Goal: Information Seeking & Learning: Learn about a topic

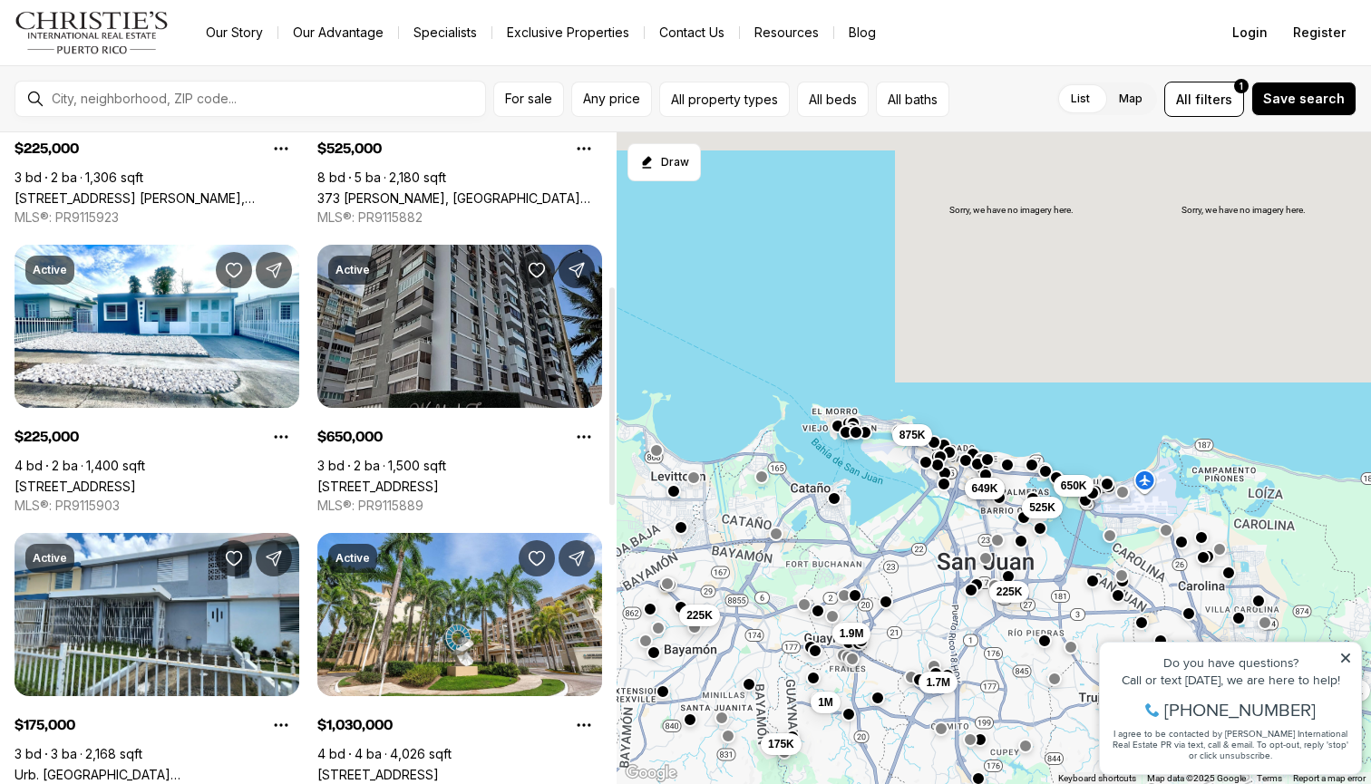
scroll to position [606, 0]
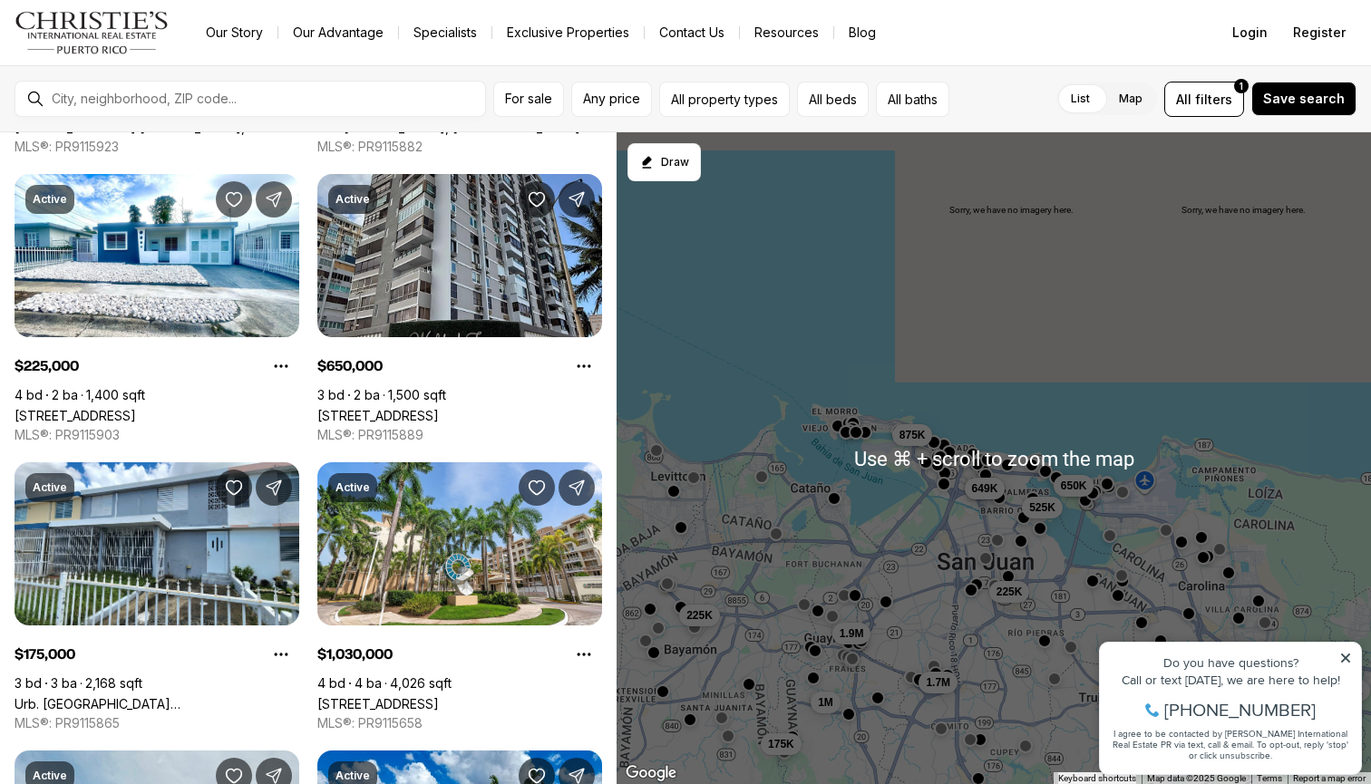
drag, startPoint x: 929, startPoint y: 644, endPoint x: 966, endPoint y: 502, distance: 146.0
click at [968, 502] on div "225K 550K 499K 649K 650K 525K 225K 1.9M 1.7M 1M 175K 875K" at bounding box center [994, 458] width 754 height 653
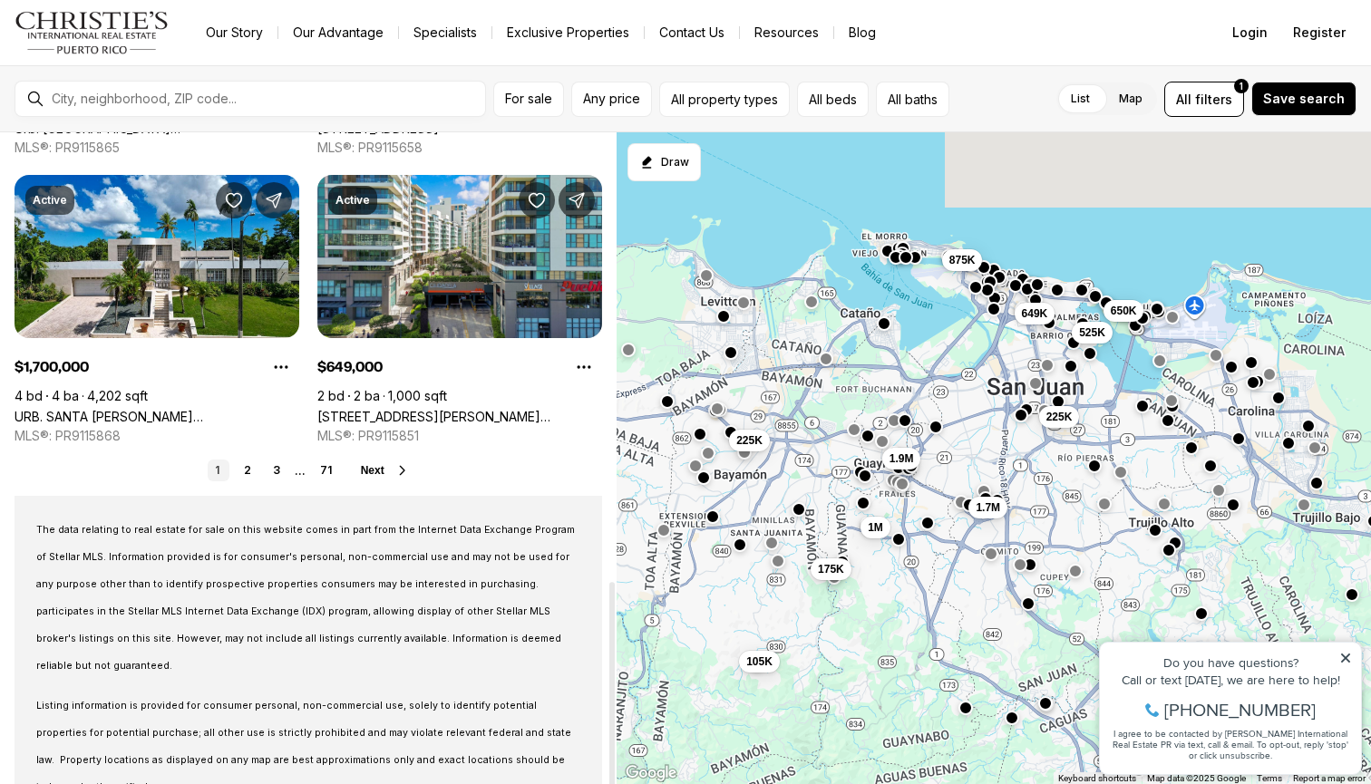
scroll to position [1464, 0]
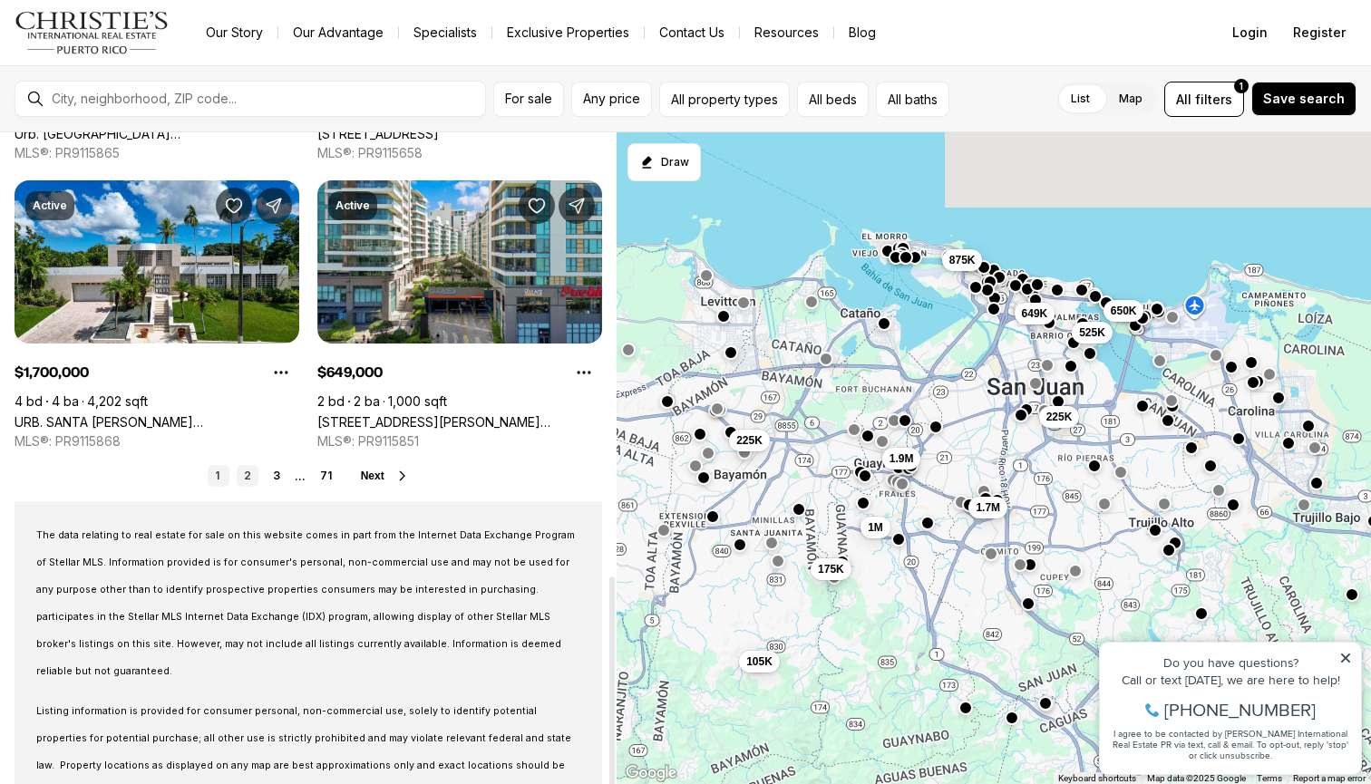
click at [243, 479] on link "2" at bounding box center [248, 476] width 22 height 22
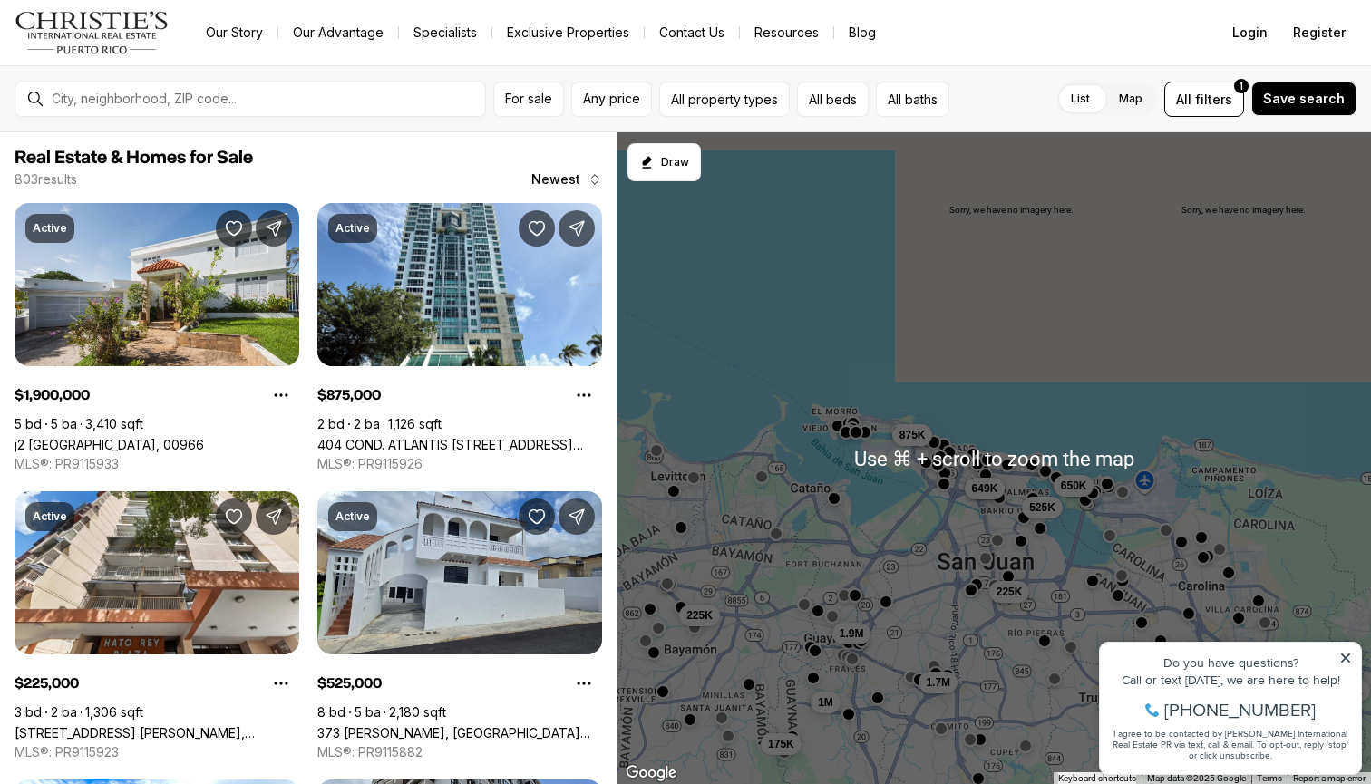
click at [990, 546] on div "225K 550K 499K 649K 650K 525K 225K 1.9M 1.7M 1M 175K 875K" at bounding box center [994, 458] width 754 height 653
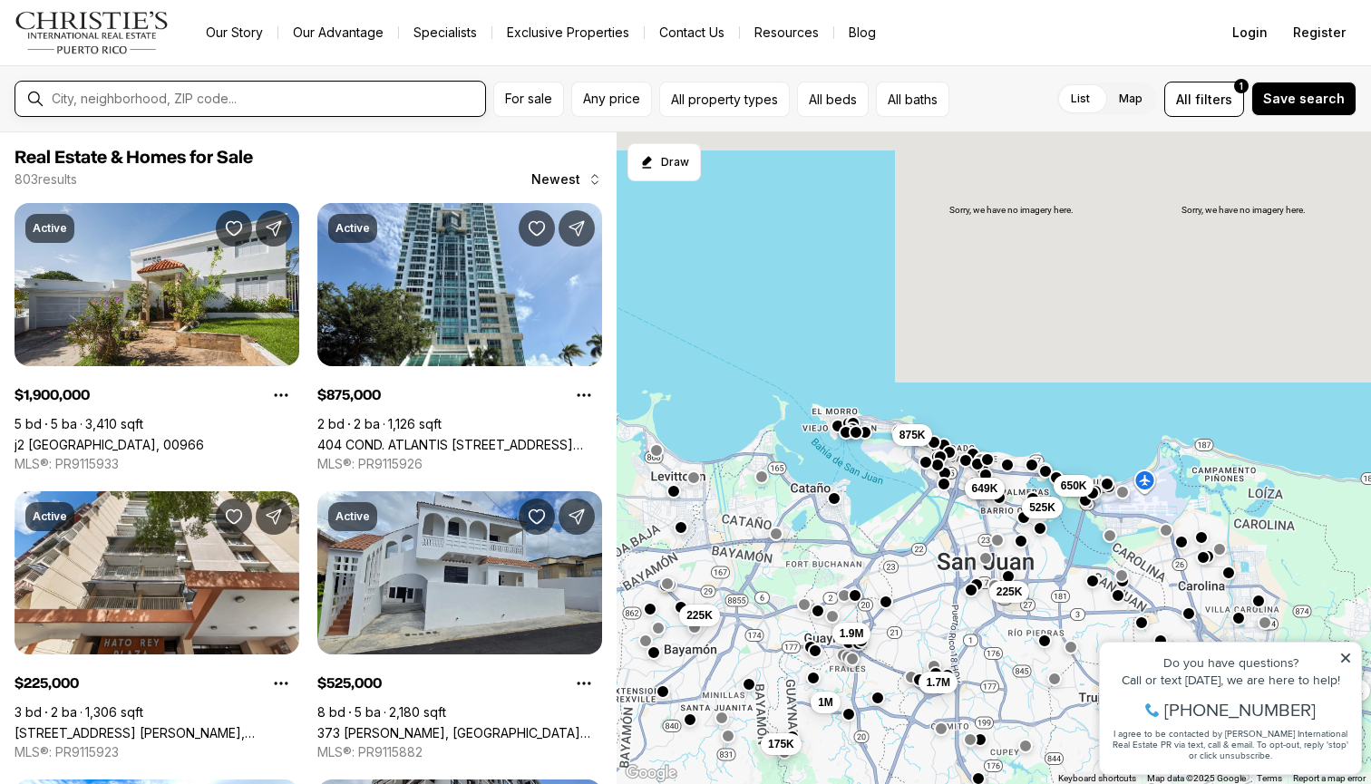
click at [324, 102] on input "text" at bounding box center [265, 99] width 426 height 16
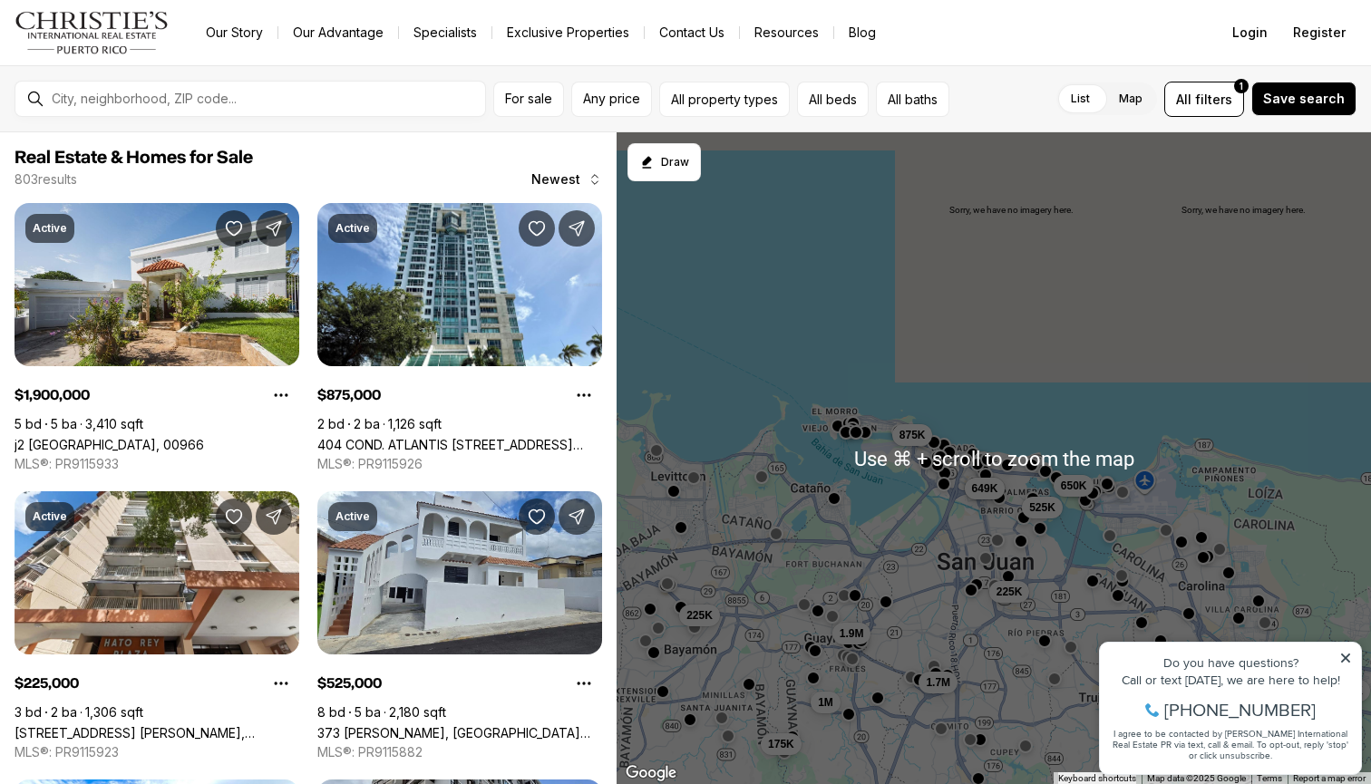
click at [1345, 661] on icon at bounding box center [1345, 658] width 13 height 13
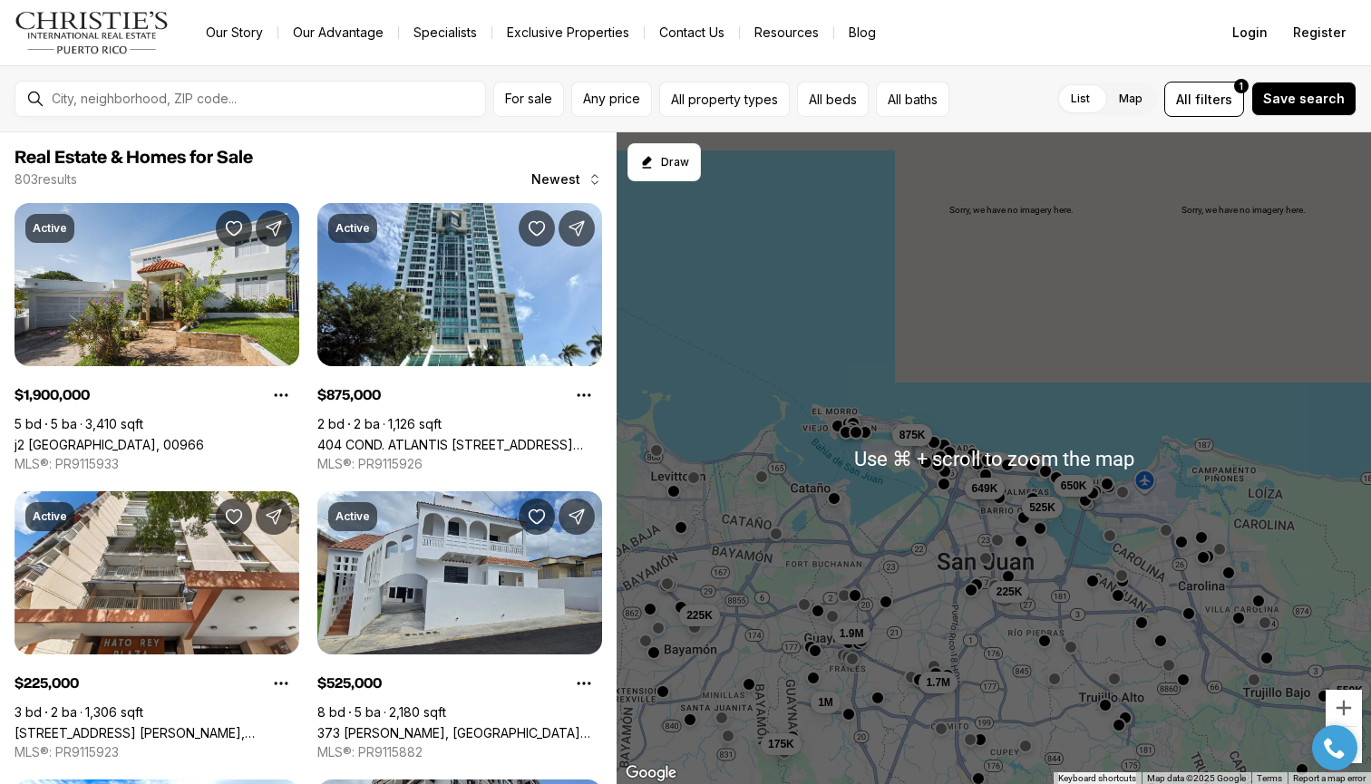
click at [944, 479] on button "button" at bounding box center [945, 471] width 15 height 15
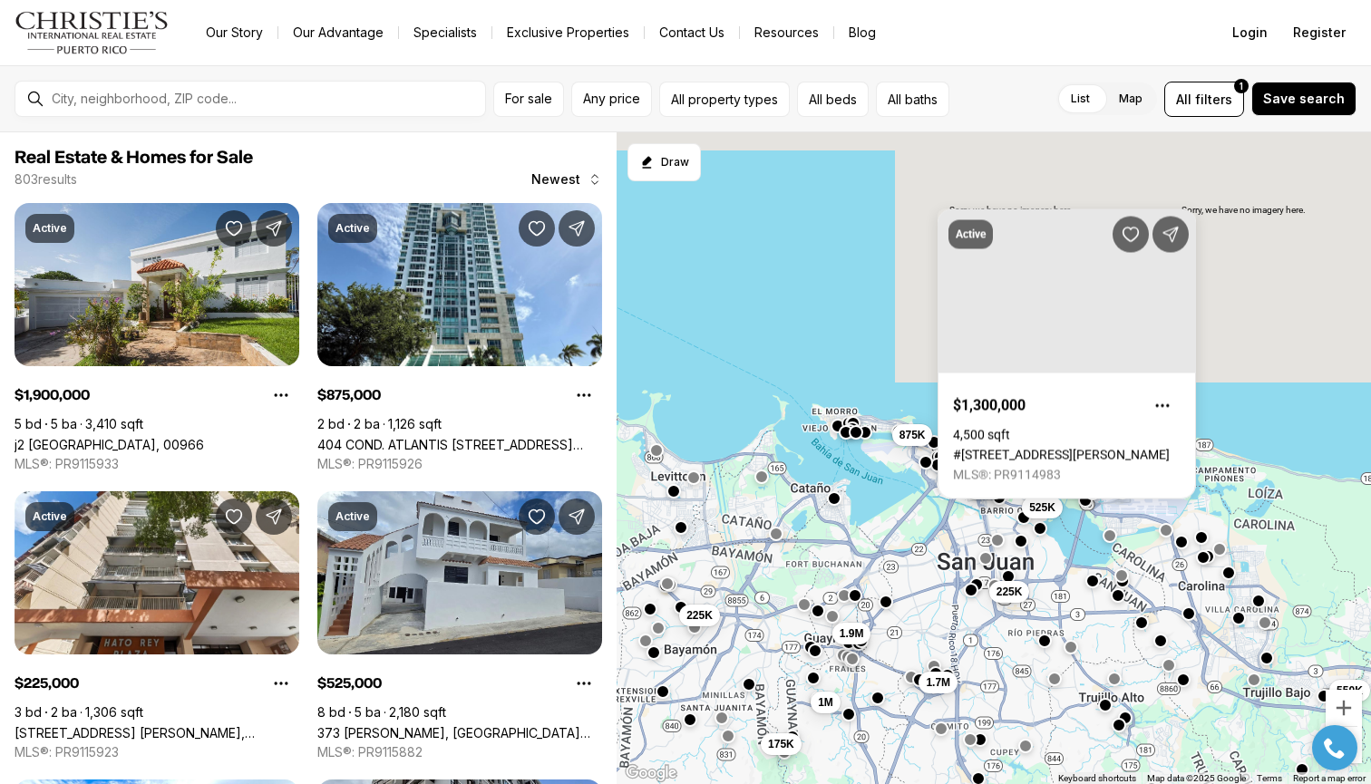
click at [876, 450] on div "225K 550K 499K 649K 650K 525K 225K 1.9M 1.7M 1M 175K 875K" at bounding box center [994, 458] width 754 height 653
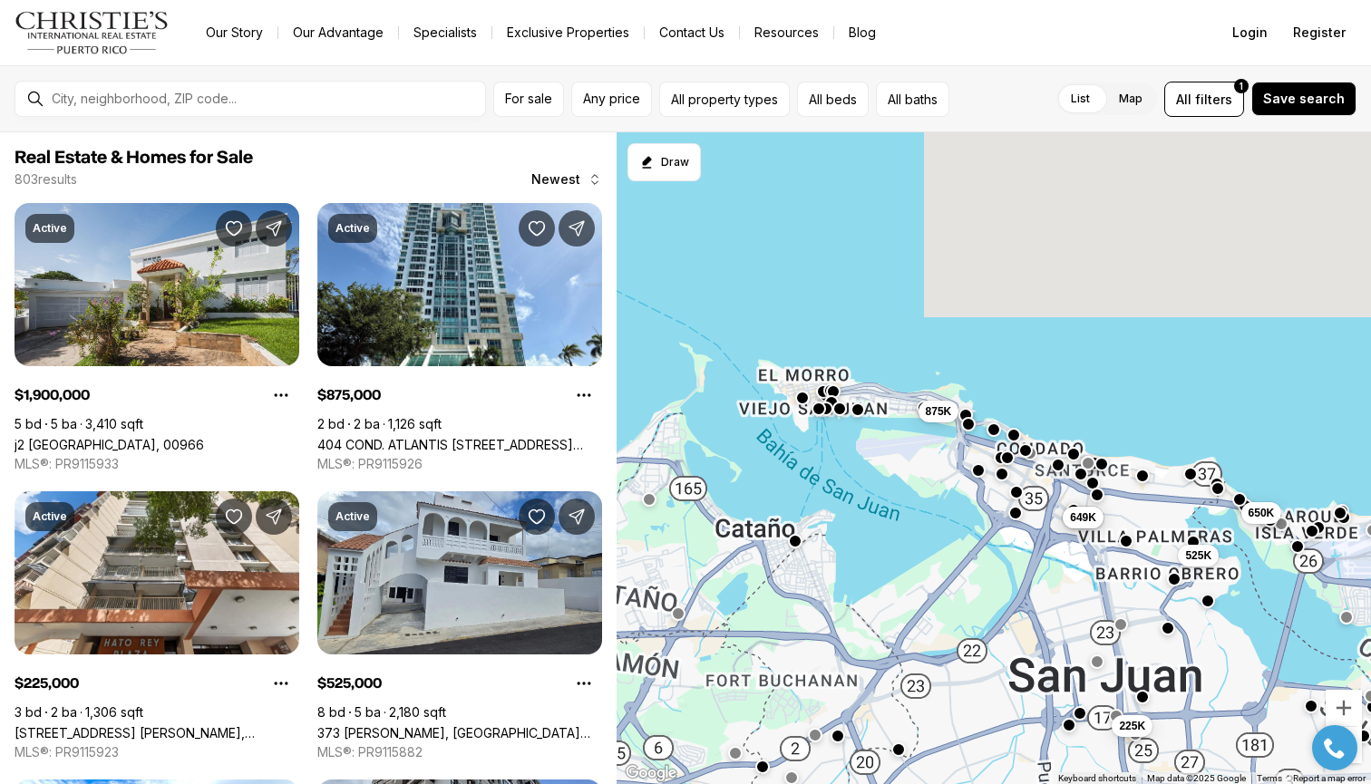
click at [842, 488] on div "225K 550K 499K 649K 650K 525K 225K 1.9M 1.7M 1M 175K 875K" at bounding box center [994, 458] width 754 height 653
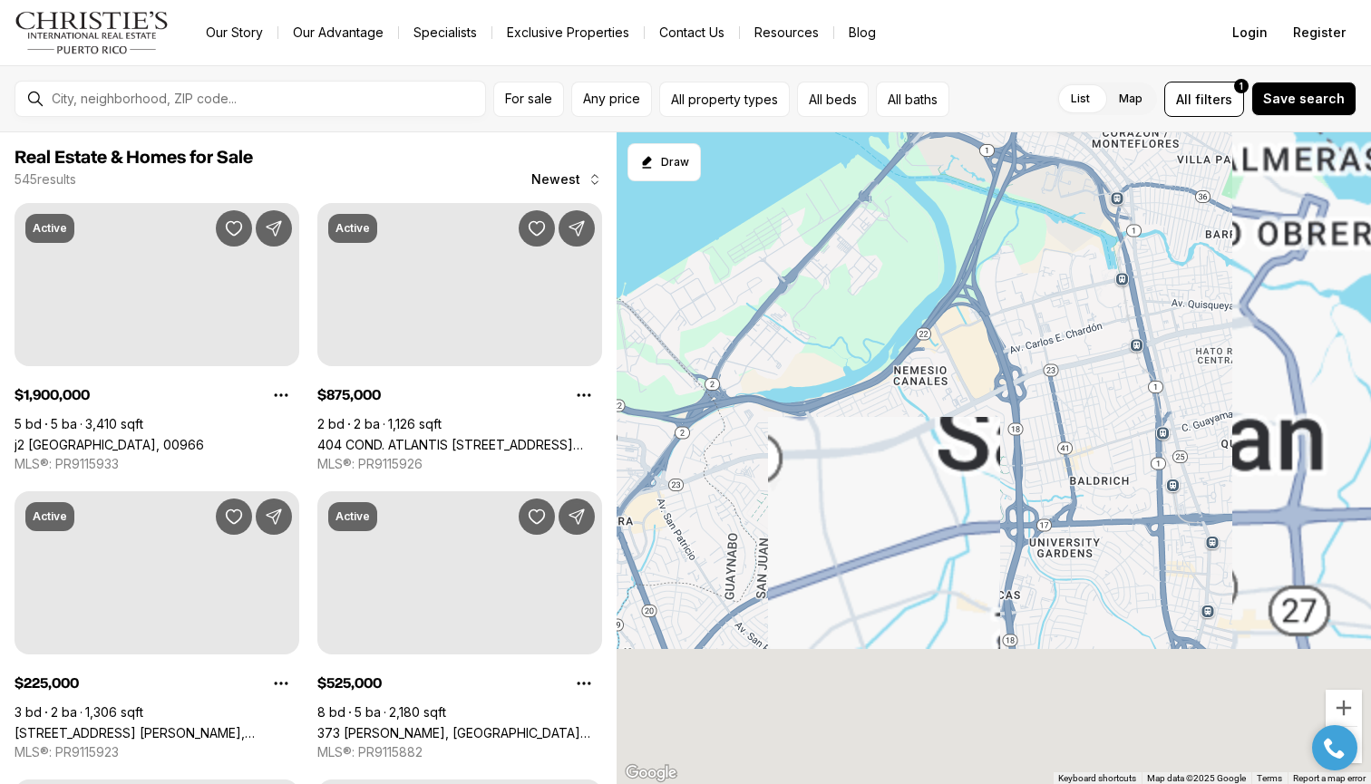
drag, startPoint x: 1046, startPoint y: 664, endPoint x: 916, endPoint y: 127, distance: 552.5
click at [915, 127] on div "For sale Any price All property types All beds All baths List Map List Map All …" at bounding box center [685, 424] width 1371 height 719
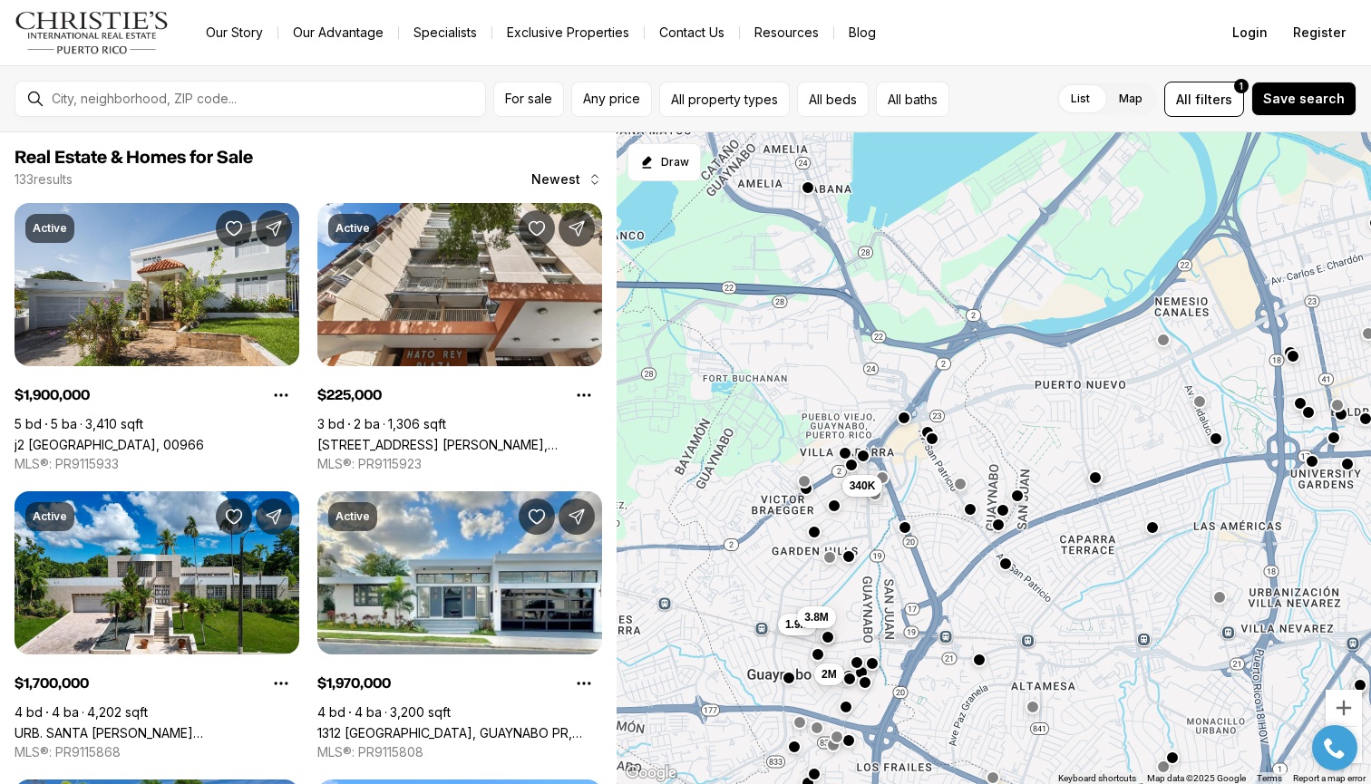
drag, startPoint x: 841, startPoint y: 448, endPoint x: 1000, endPoint y: 448, distance: 159.6
click at [1000, 448] on div "1M 225K 615K 720K 660K 650K 1.9M 2M 3.8M 340K 1.7M 2.5M" at bounding box center [994, 458] width 754 height 653
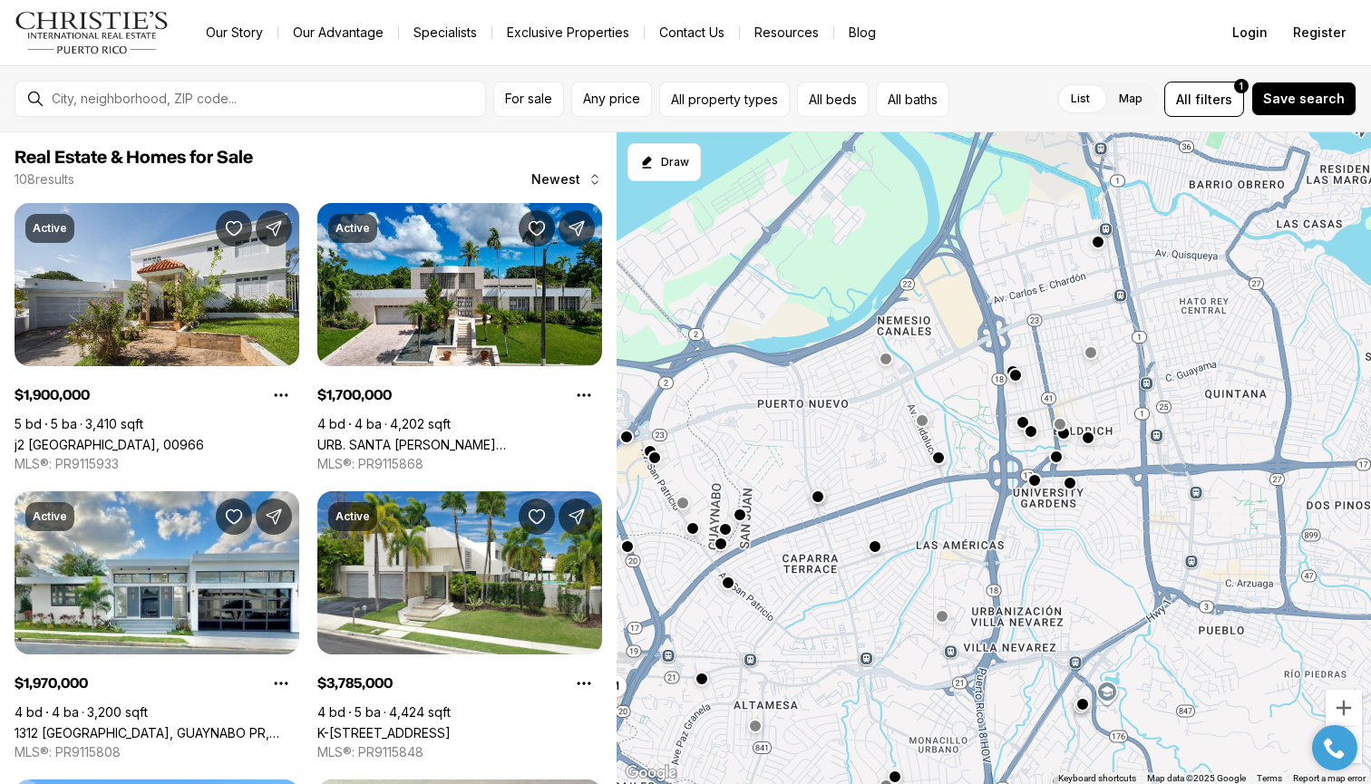
drag, startPoint x: 1028, startPoint y: 427, endPoint x: 748, endPoint y: 445, distance: 280.8
click at [748, 445] on div "1M 1.6M 1.9M 2M 3.8M 340K 1.7M 2.4M 750K 1.7M 2.5M 1.5M" at bounding box center [994, 458] width 754 height 653
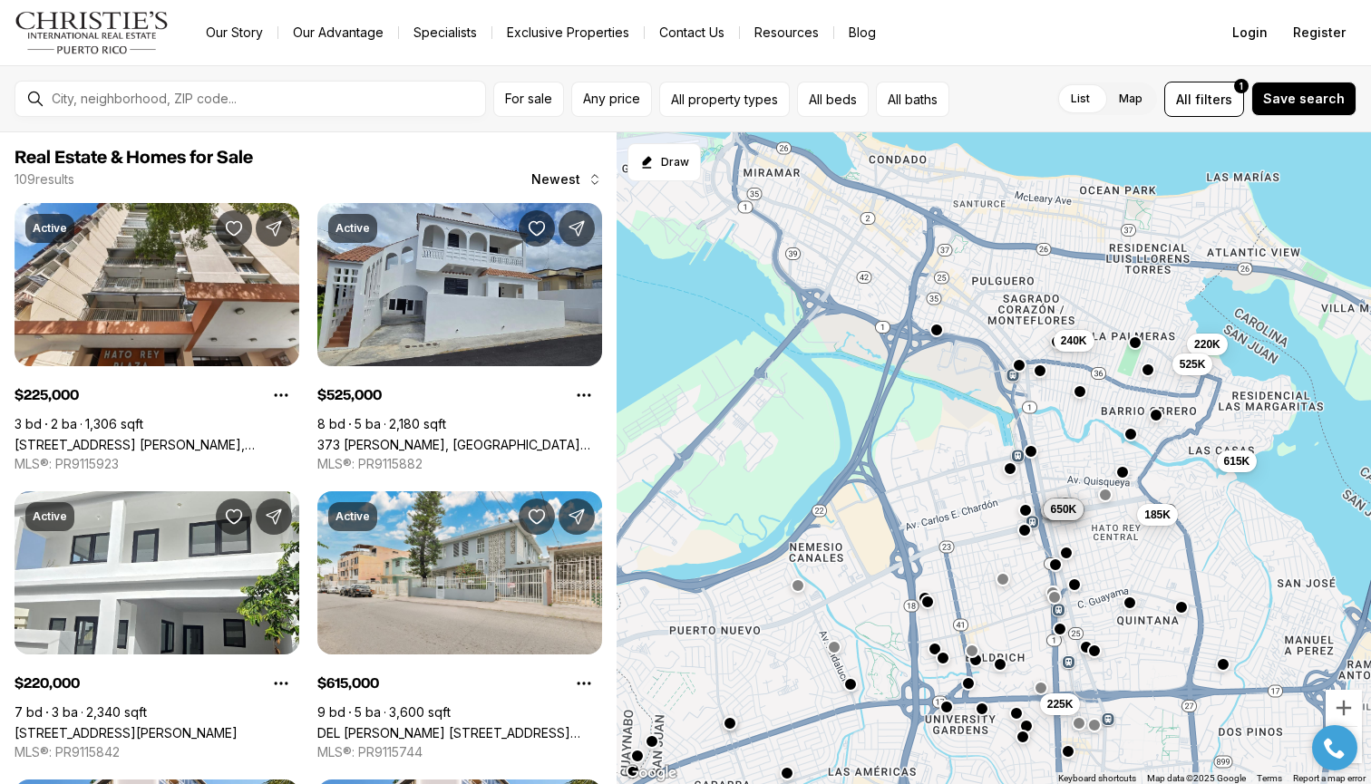
drag, startPoint x: 1032, startPoint y: 291, endPoint x: 931, endPoint y: 525, distance: 254.7
click at [931, 525] on div "1.6M 2.5M 225K 660K 615K 720K 650K 185K 240K 615K 220K 525K" at bounding box center [994, 458] width 754 height 653
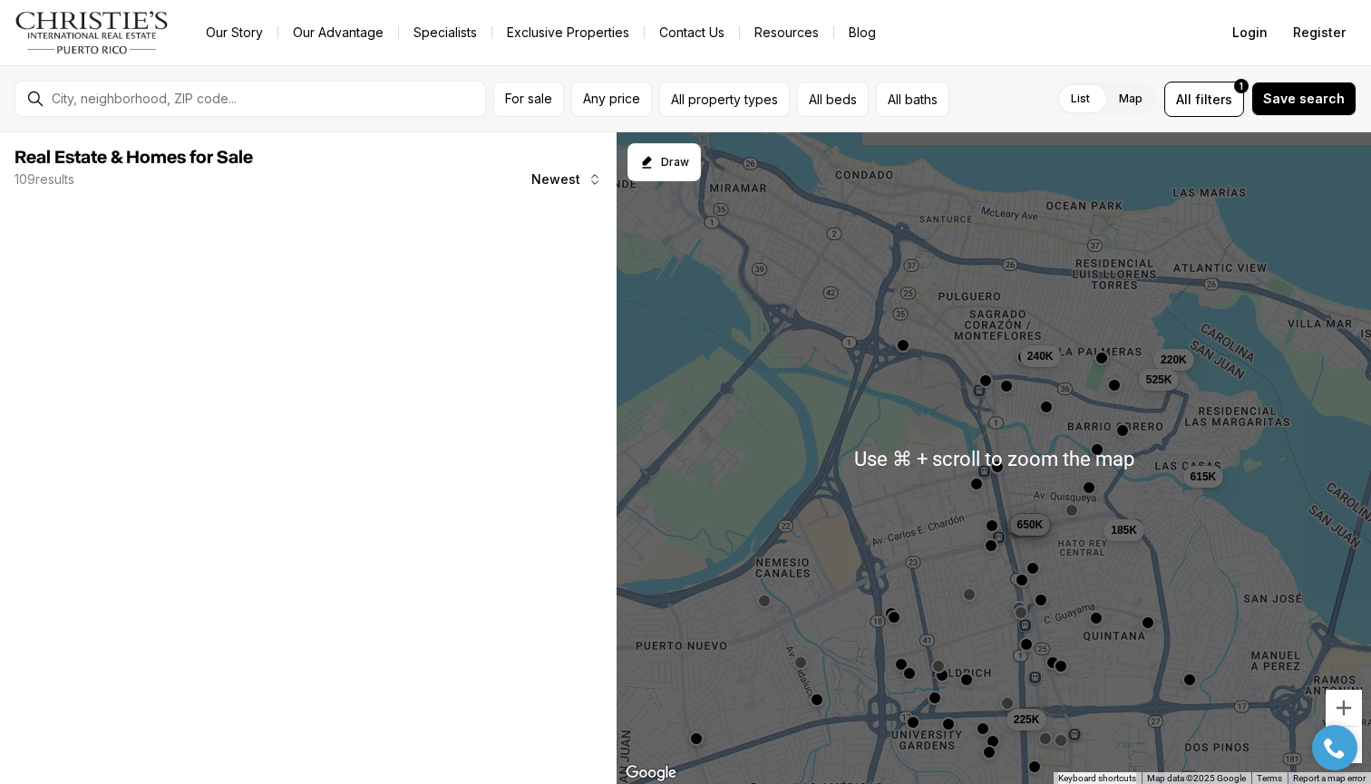
click at [918, 386] on div "225K 660K 615K 720K 650K 185K 240K 615K 220K 525K" at bounding box center [994, 458] width 754 height 653
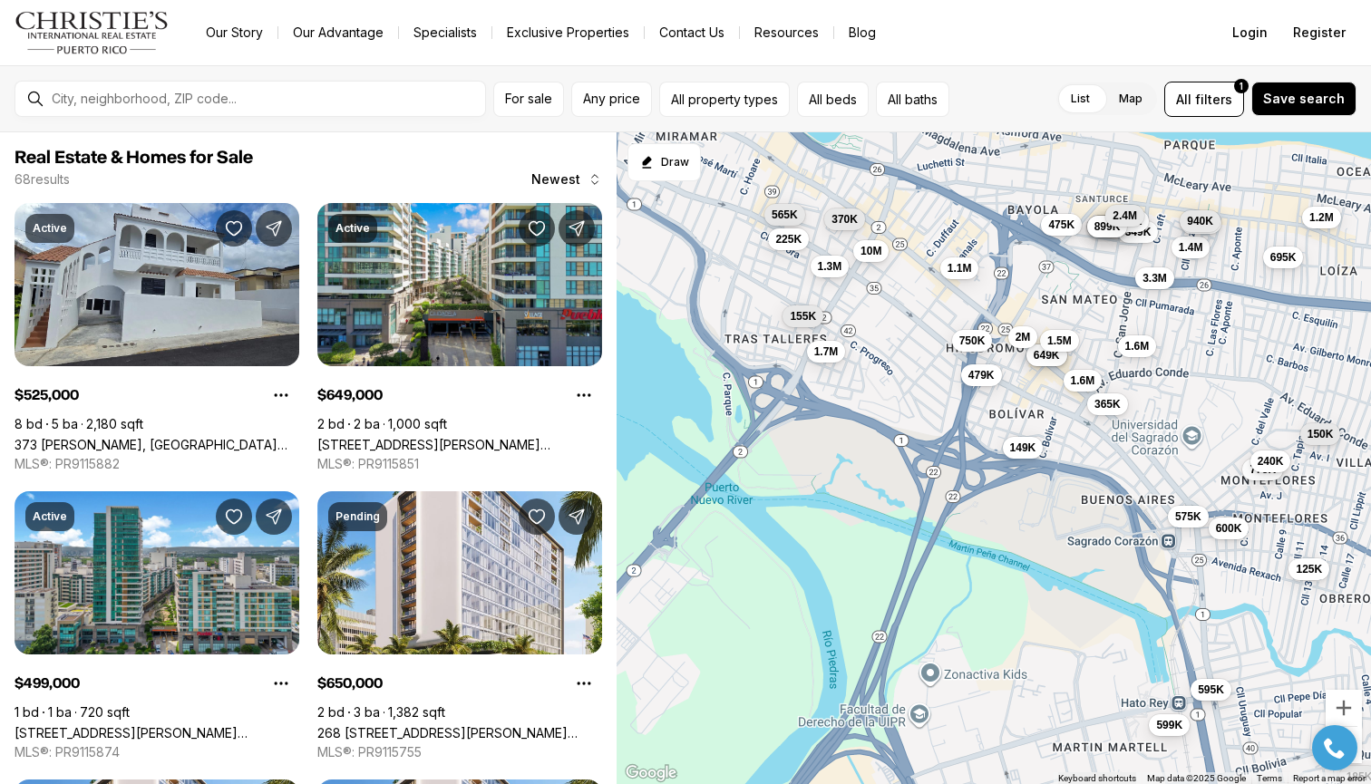
drag, startPoint x: 791, startPoint y: 219, endPoint x: 981, endPoint y: 353, distance: 232.4
click at [981, 353] on div "599K 2.5M 595K 600K 1.4M 1.1M 660K 615K 1.2M 720K 650K 2M 595K 2.2M 185K 720K 8…" at bounding box center [994, 458] width 754 height 653
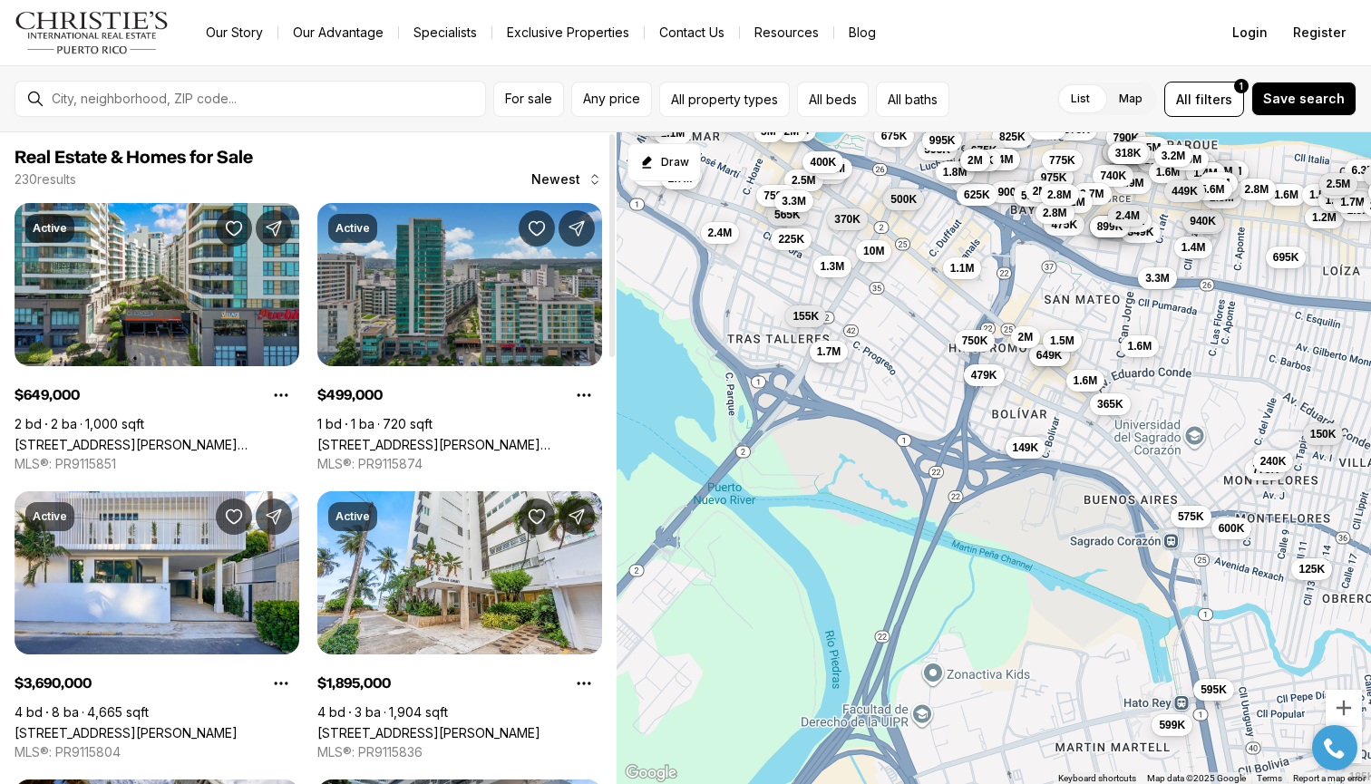
click at [496, 437] on link "[STREET_ADDRESS][PERSON_NAME][PERSON_NAME]" at bounding box center [459, 444] width 285 height 15
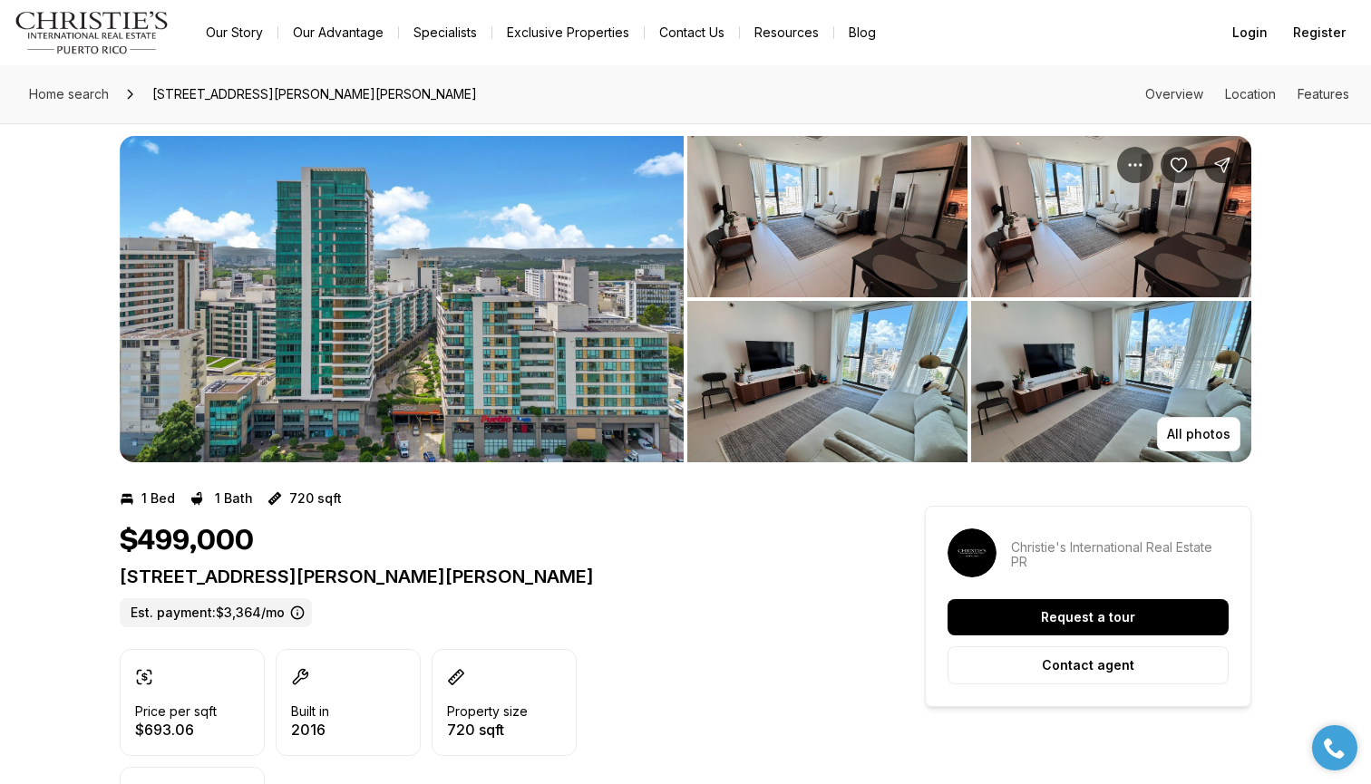
scroll to position [21, 0]
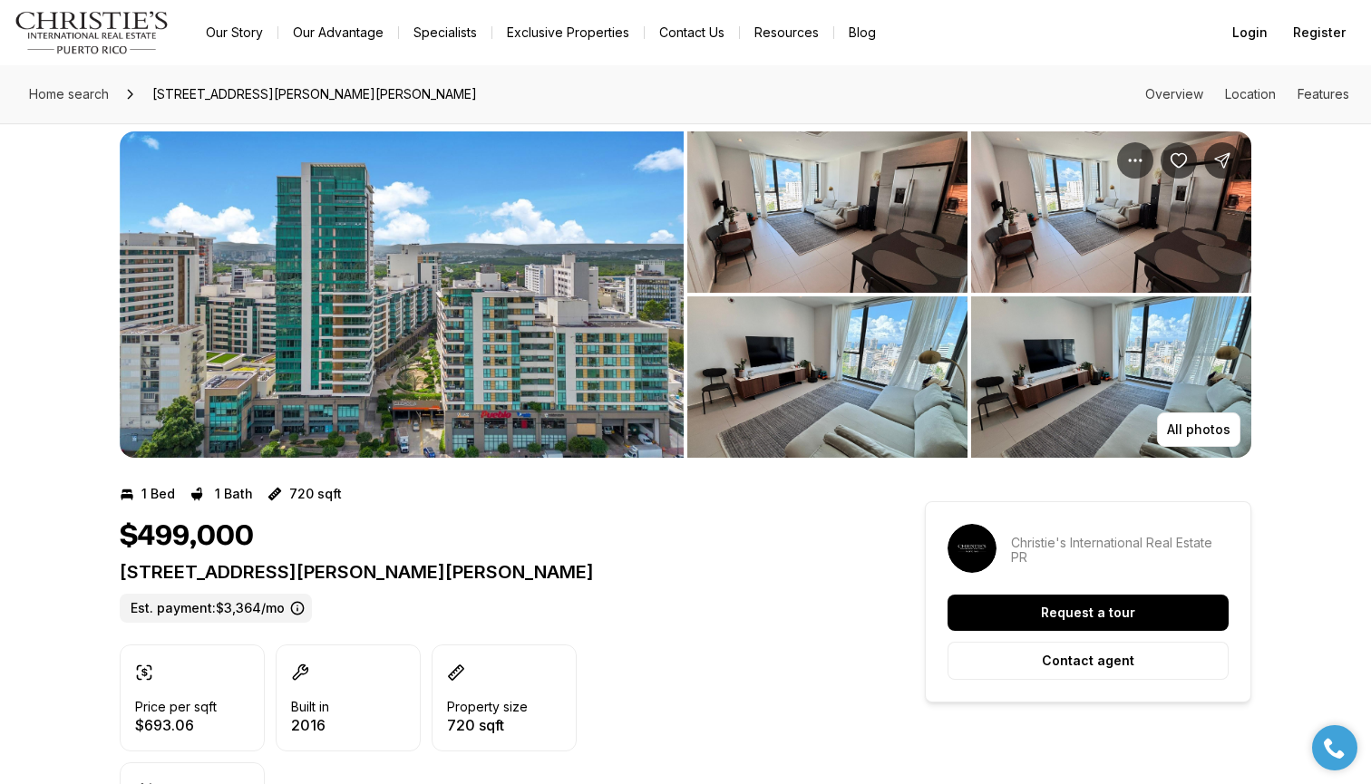
click at [922, 275] on img "View image gallery" at bounding box center [827, 211] width 280 height 161
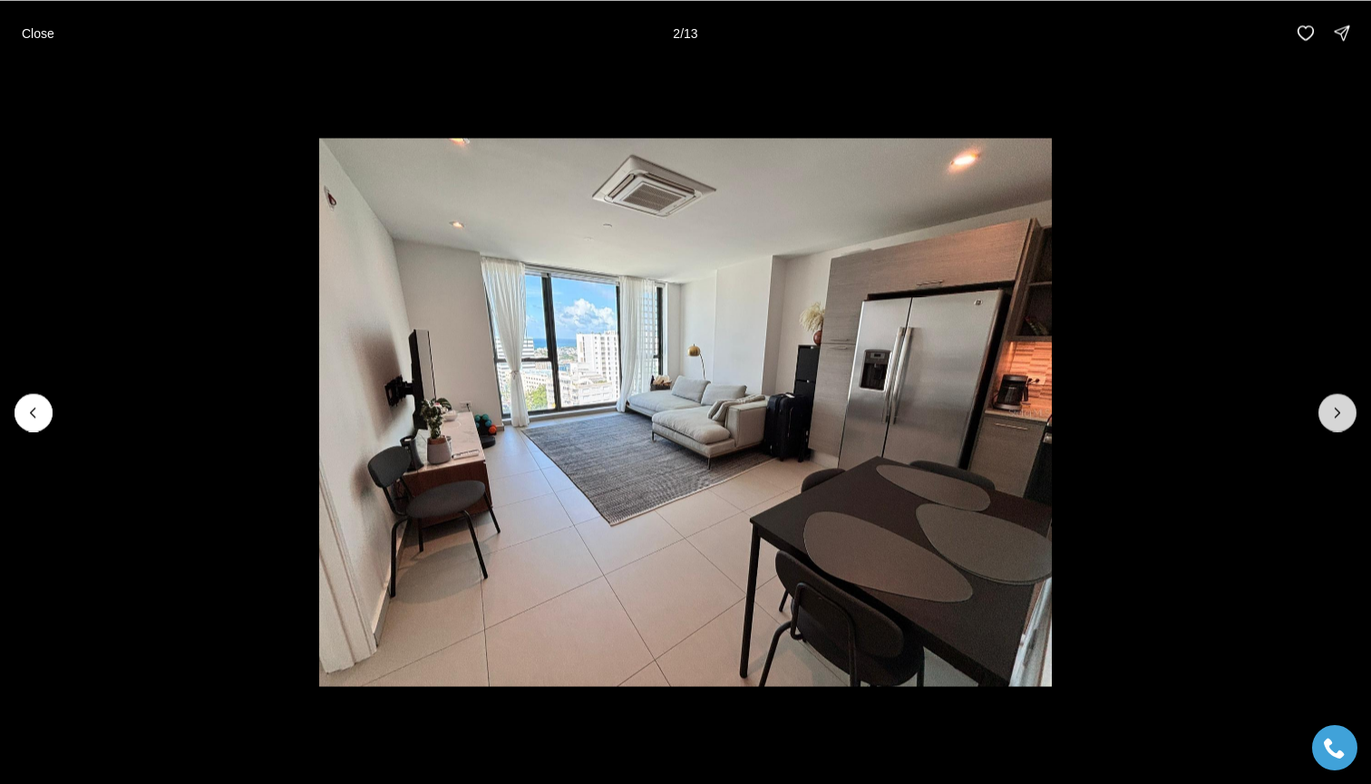
click at [1343, 420] on icon "Next slide" at bounding box center [1337, 413] width 18 height 18
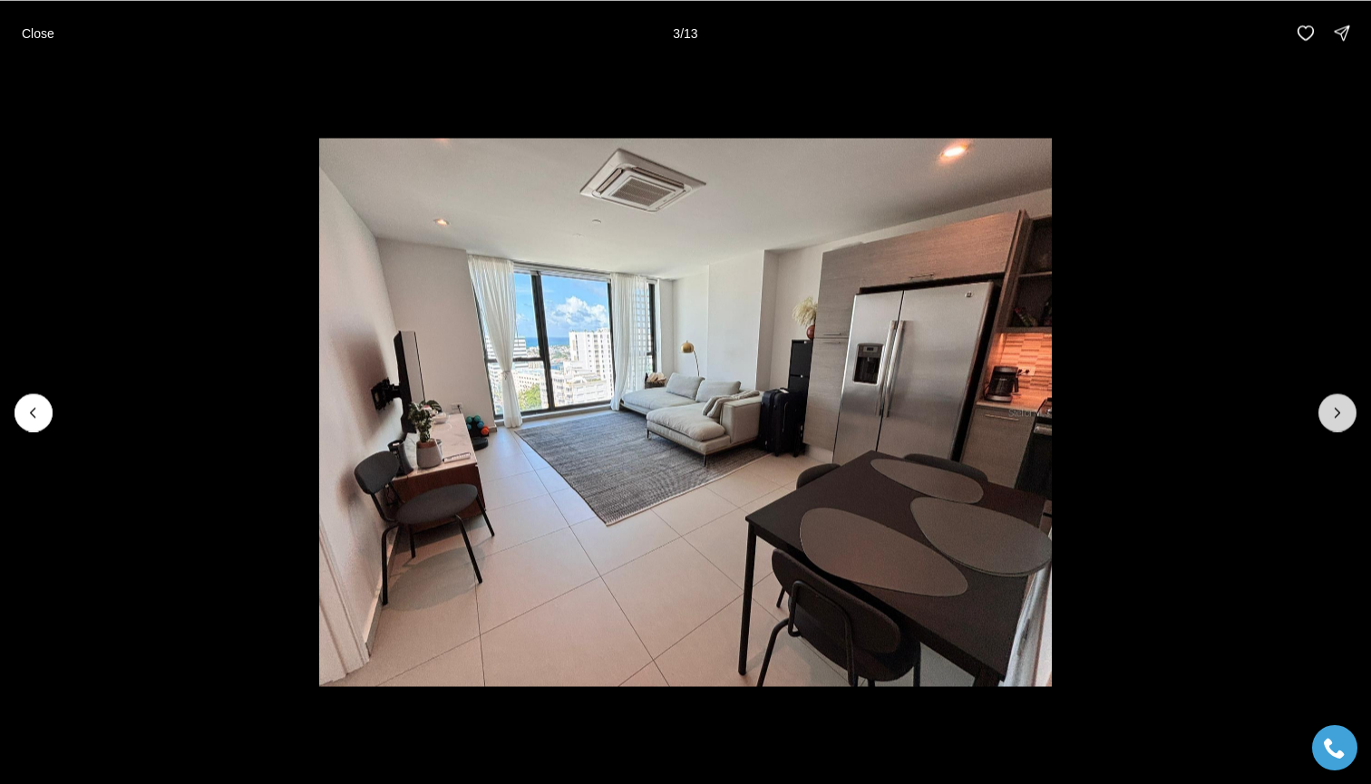
click at [1342, 419] on icon "Next slide" at bounding box center [1337, 413] width 18 height 18
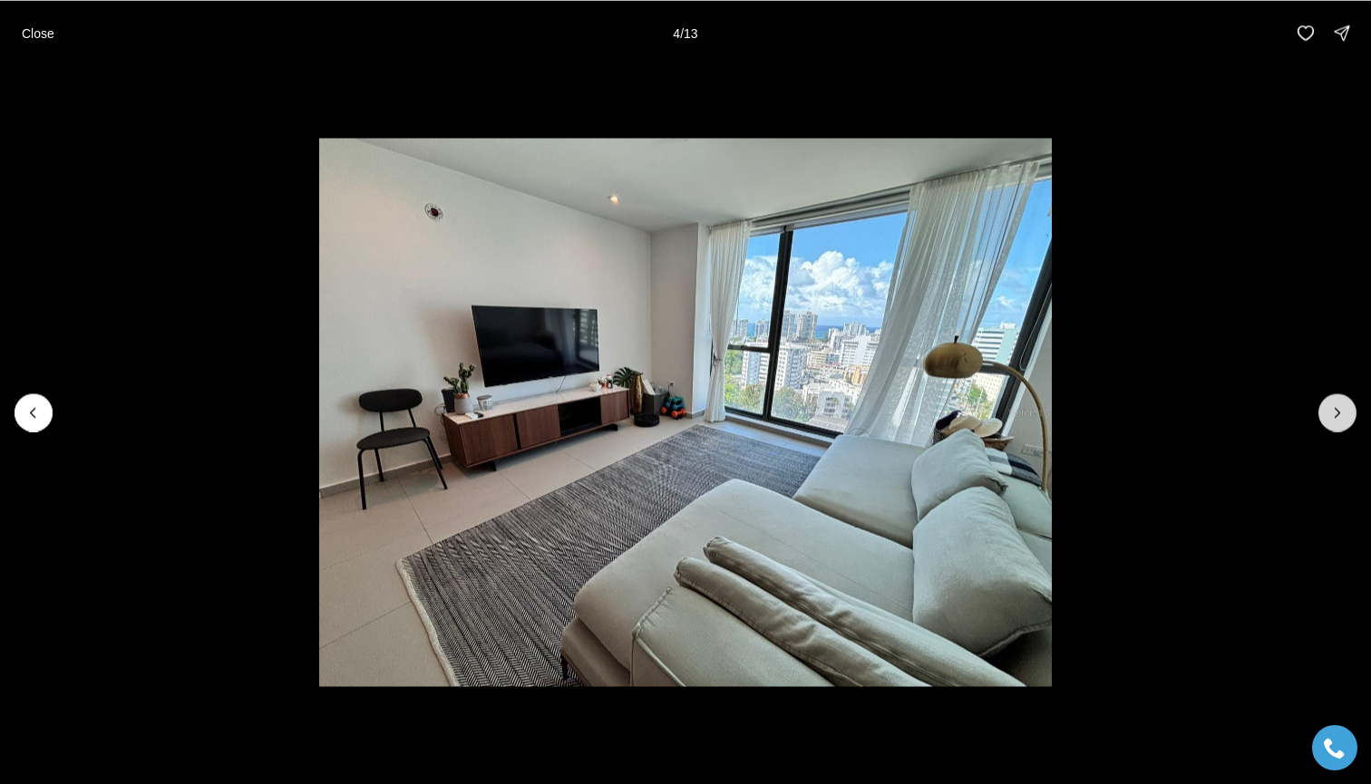
click at [1342, 419] on icon "Next slide" at bounding box center [1337, 413] width 18 height 18
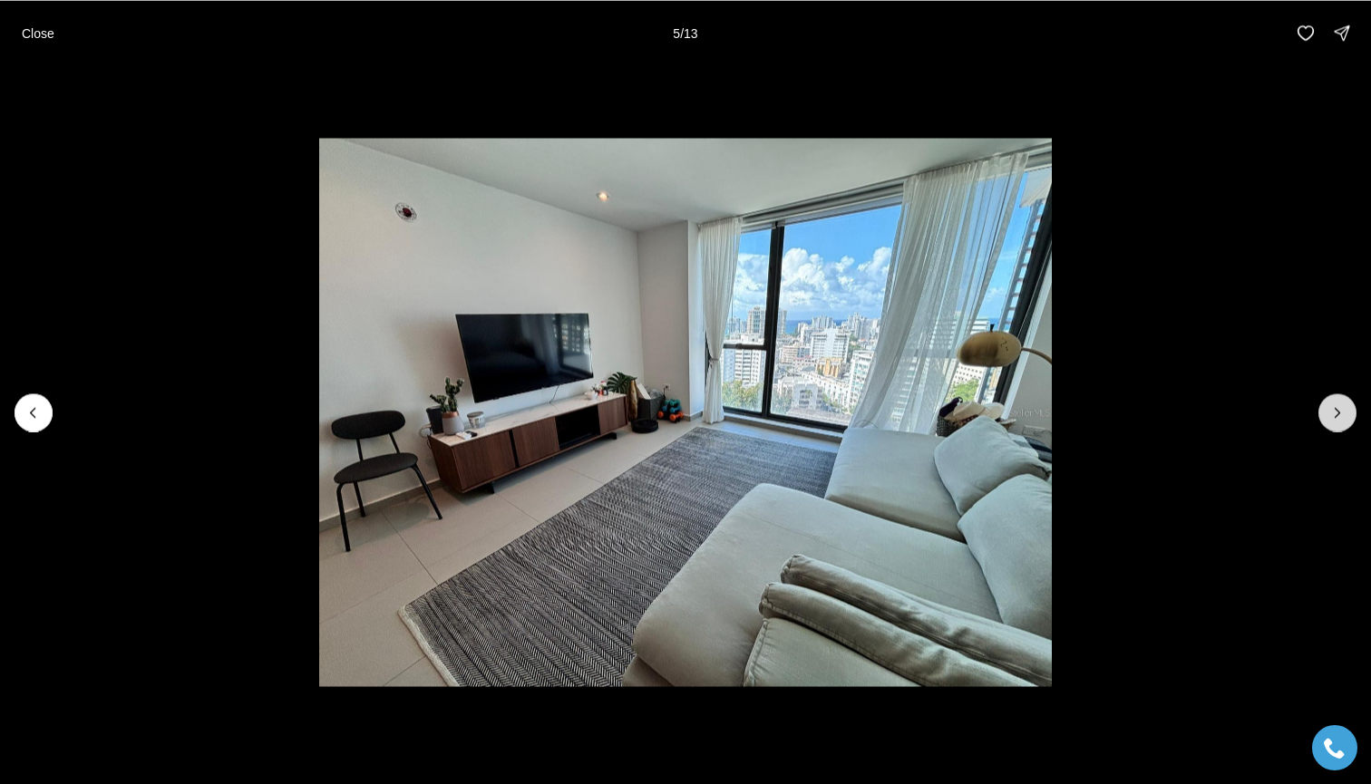
click at [1342, 418] on icon "Next slide" at bounding box center [1337, 413] width 18 height 18
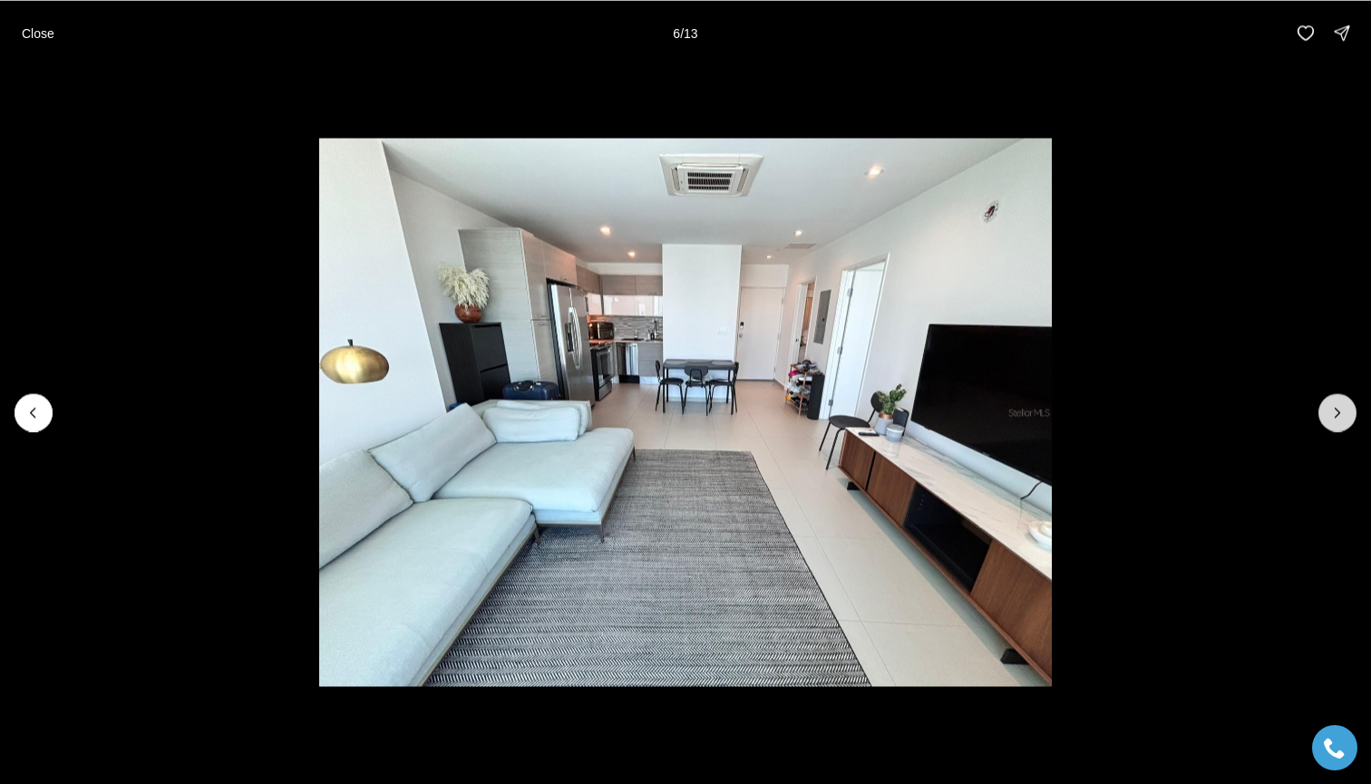
click at [1342, 418] on icon "Next slide" at bounding box center [1337, 413] width 18 height 18
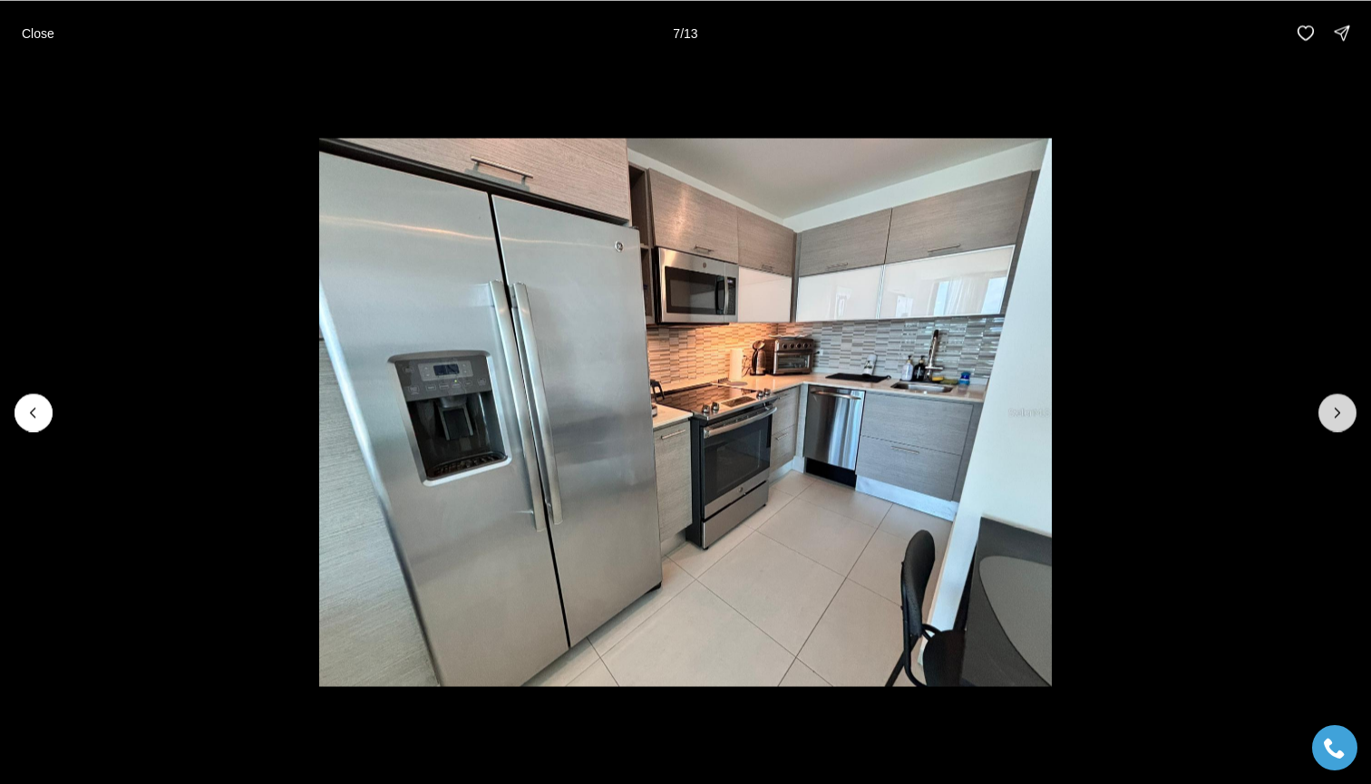
click at [1342, 418] on icon "Next slide" at bounding box center [1337, 413] width 18 height 18
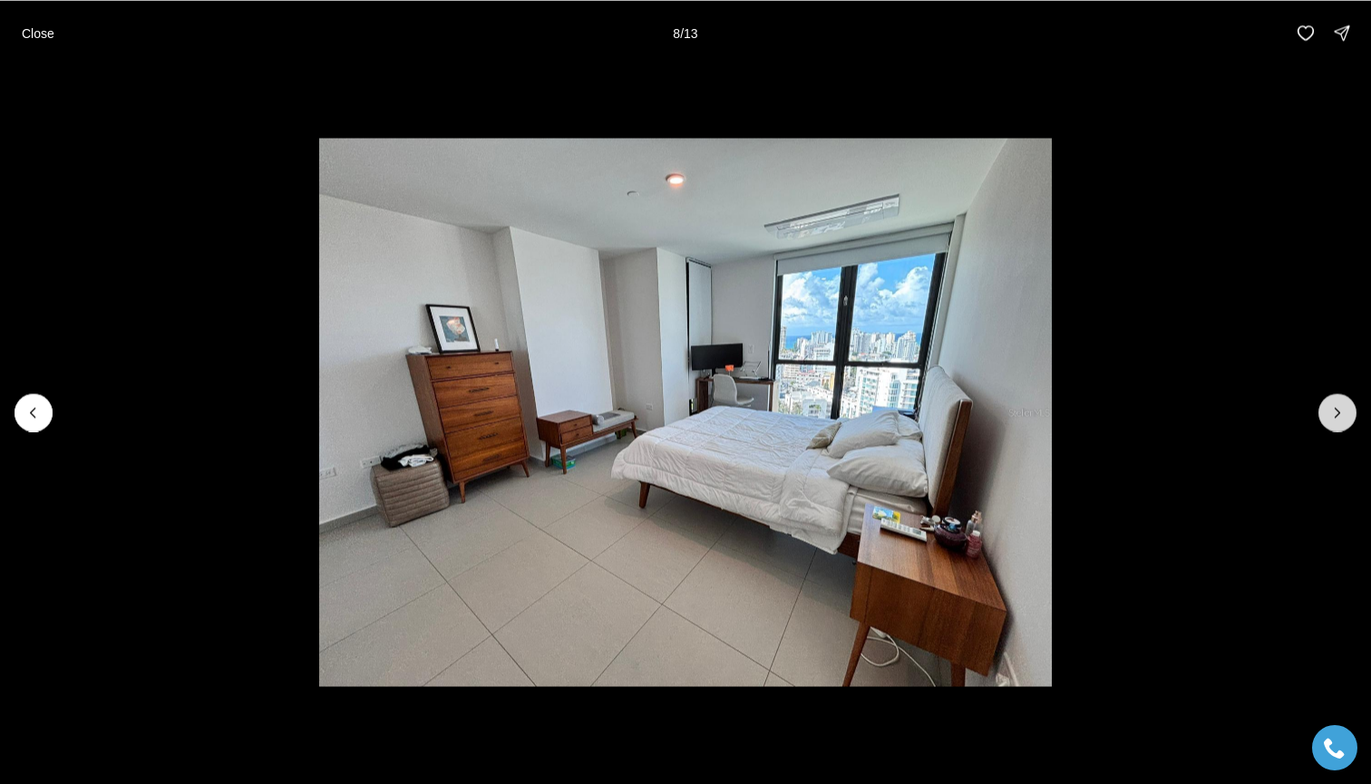
click at [1342, 418] on icon "Next slide" at bounding box center [1337, 413] width 18 height 18
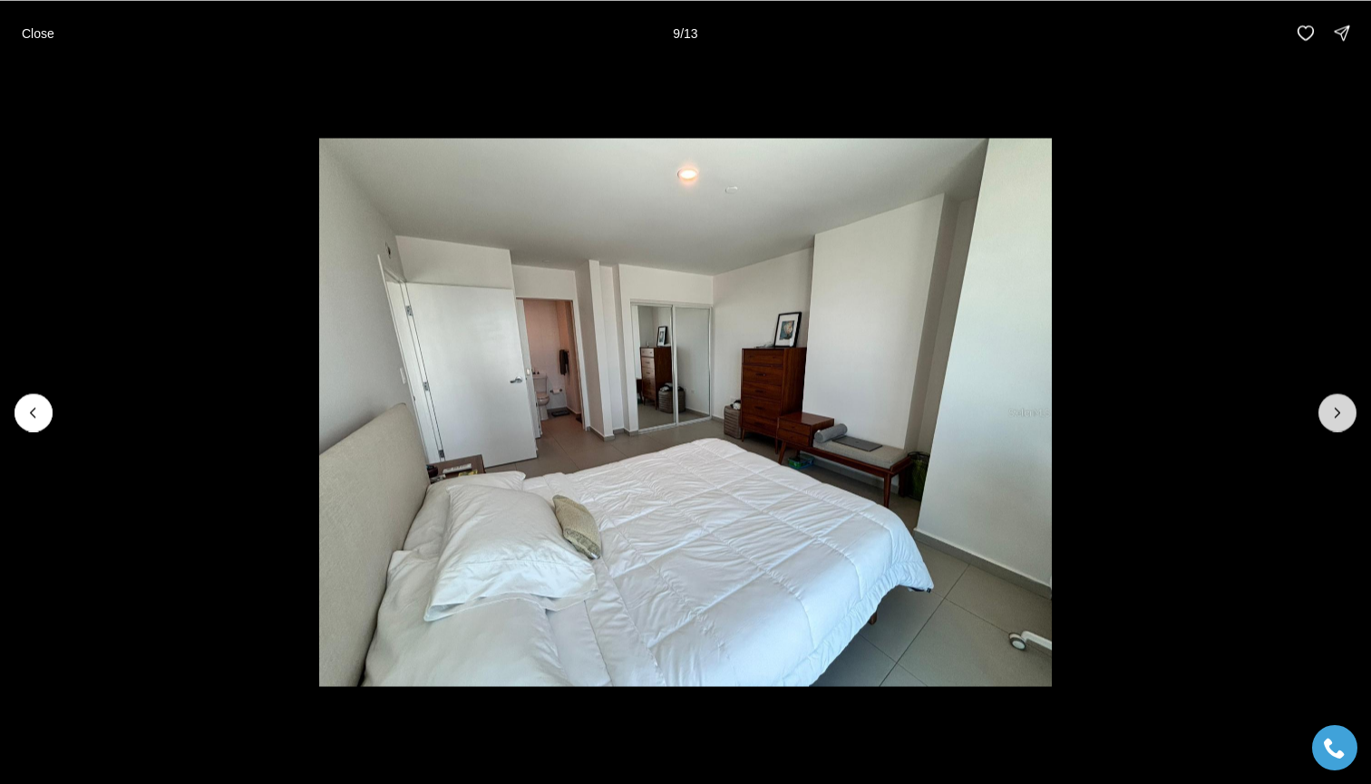
click at [1342, 417] on icon "Next slide" at bounding box center [1337, 413] width 18 height 18
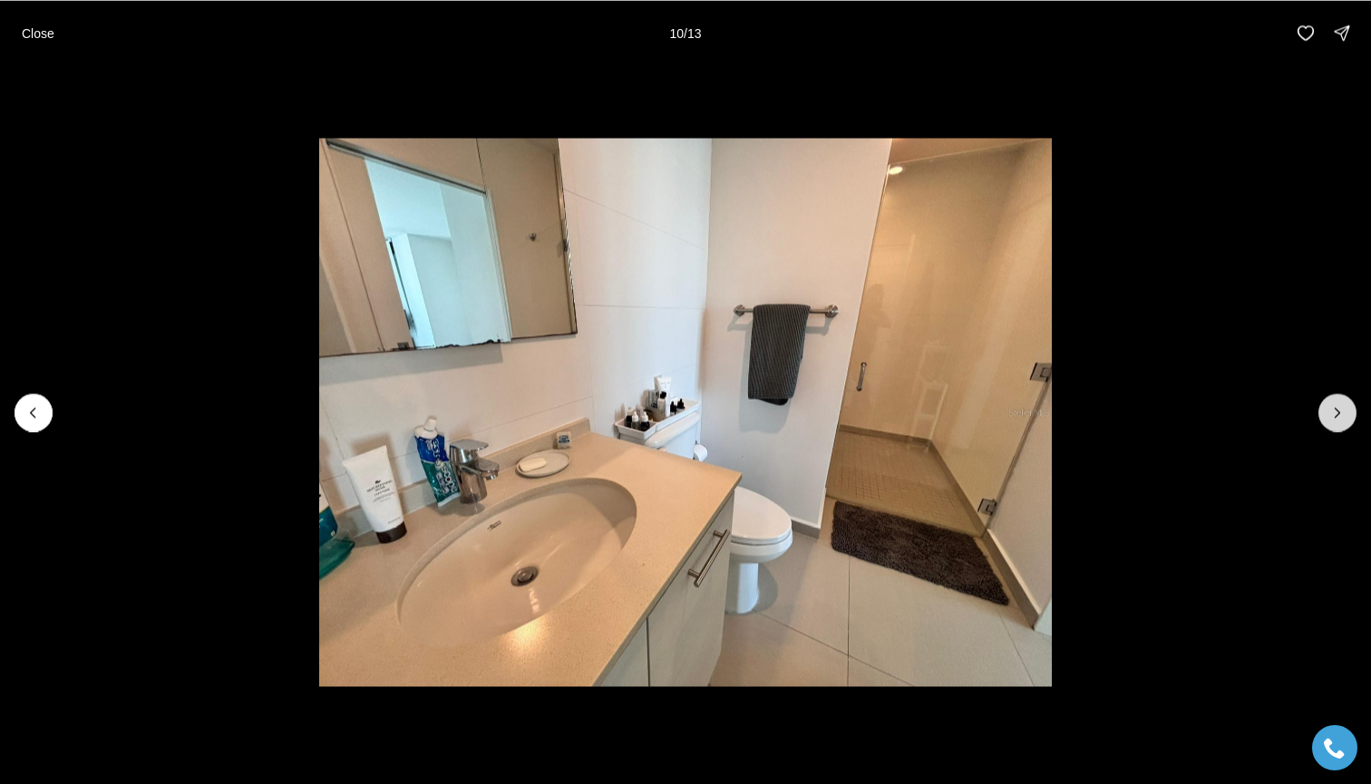
click at [1340, 417] on icon "Next slide" at bounding box center [1337, 413] width 18 height 18
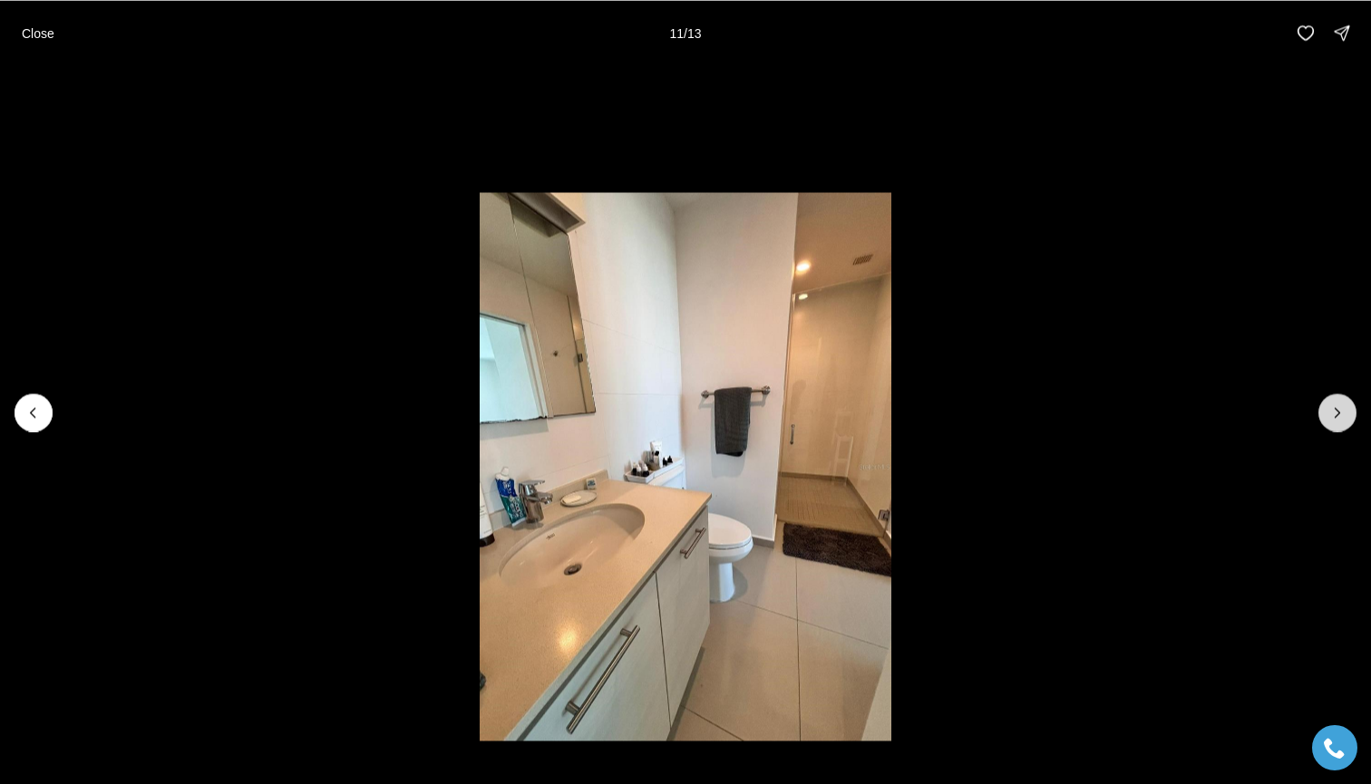
click at [1337, 413] on icon "Next slide" at bounding box center [1338, 412] width 5 height 9
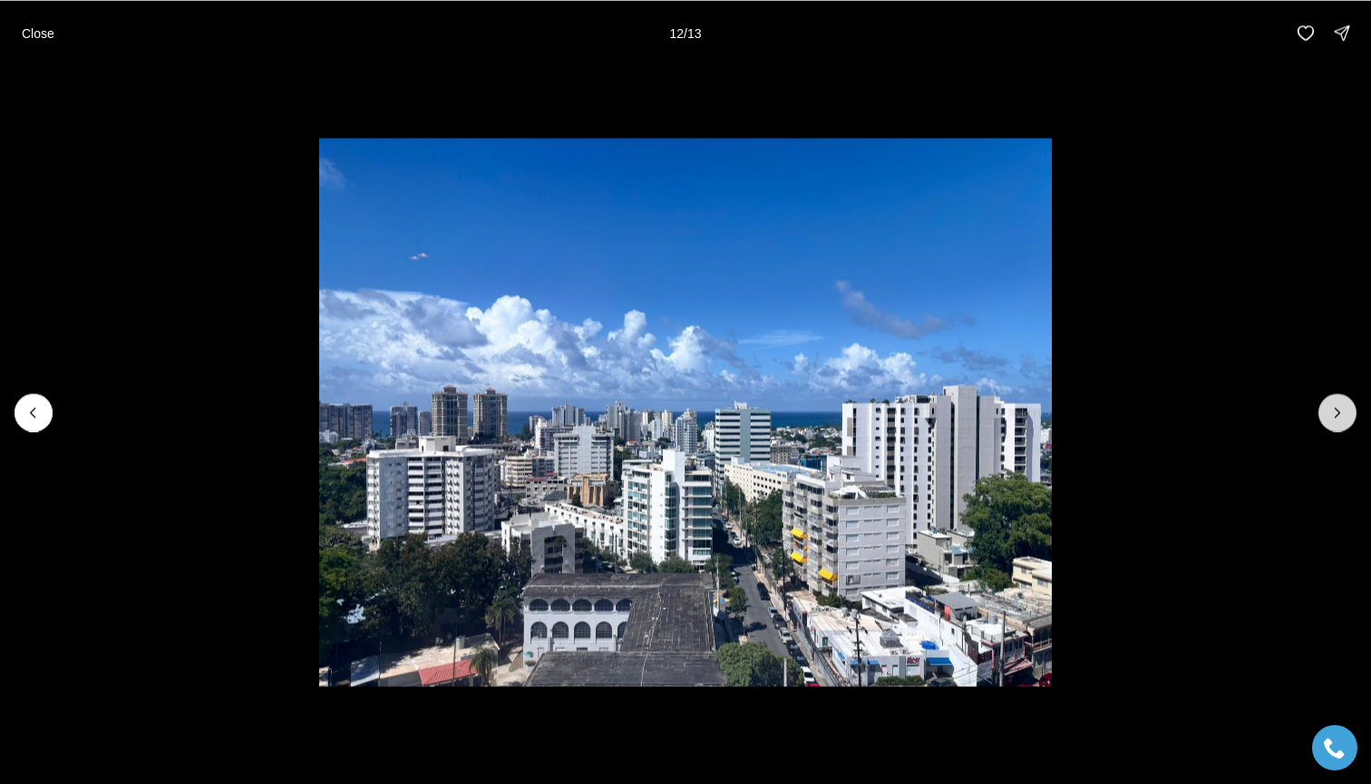
click at [1335, 417] on icon "Next slide" at bounding box center [1337, 413] width 18 height 18
click at [1335, 417] on div at bounding box center [1337, 413] width 38 height 38
click at [319, 435] on img "13 of 13" at bounding box center [685, 413] width 732 height 550
click at [23, 431] on div at bounding box center [34, 413] width 38 height 38
click at [34, 410] on icon "Previous slide" at bounding box center [33, 413] width 18 height 18
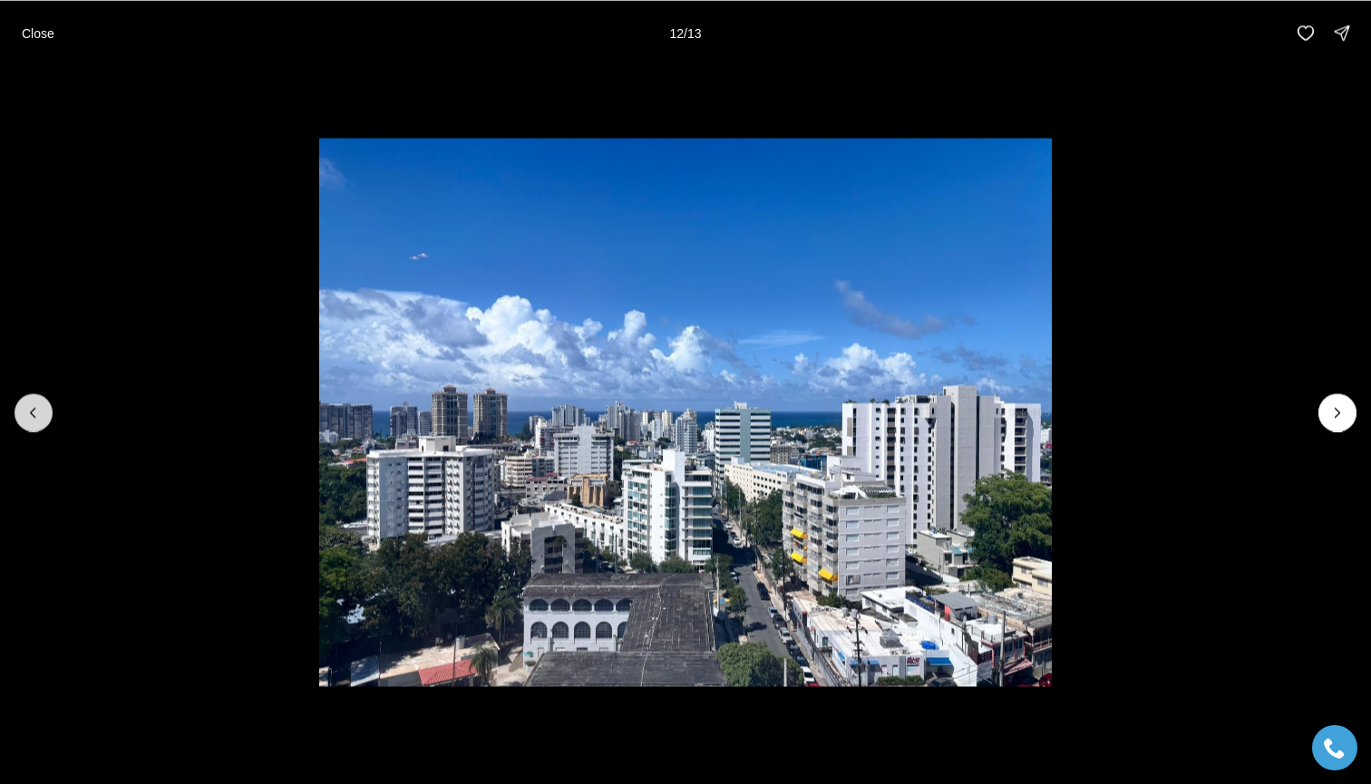
click at [34, 410] on icon "Previous slide" at bounding box center [33, 413] width 18 height 18
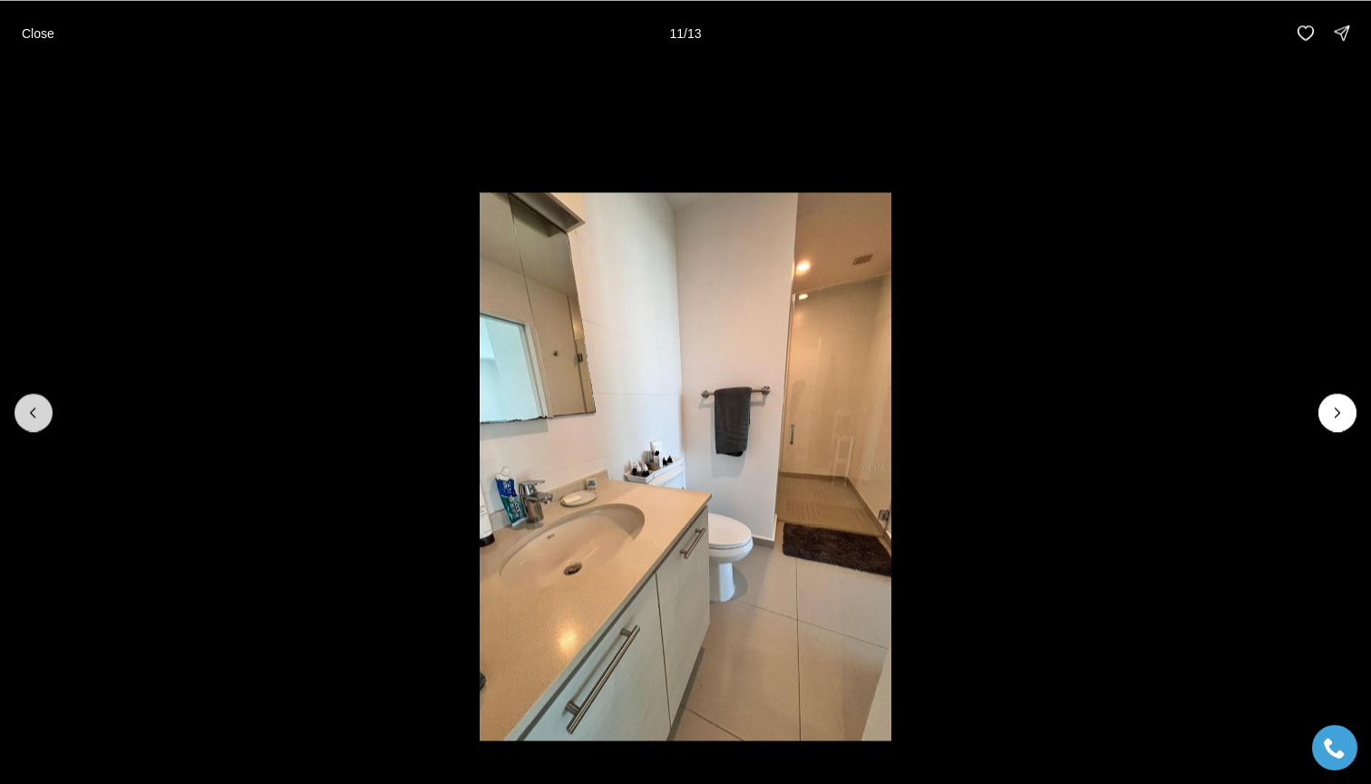
click at [34, 411] on icon "Previous slide" at bounding box center [33, 413] width 18 height 18
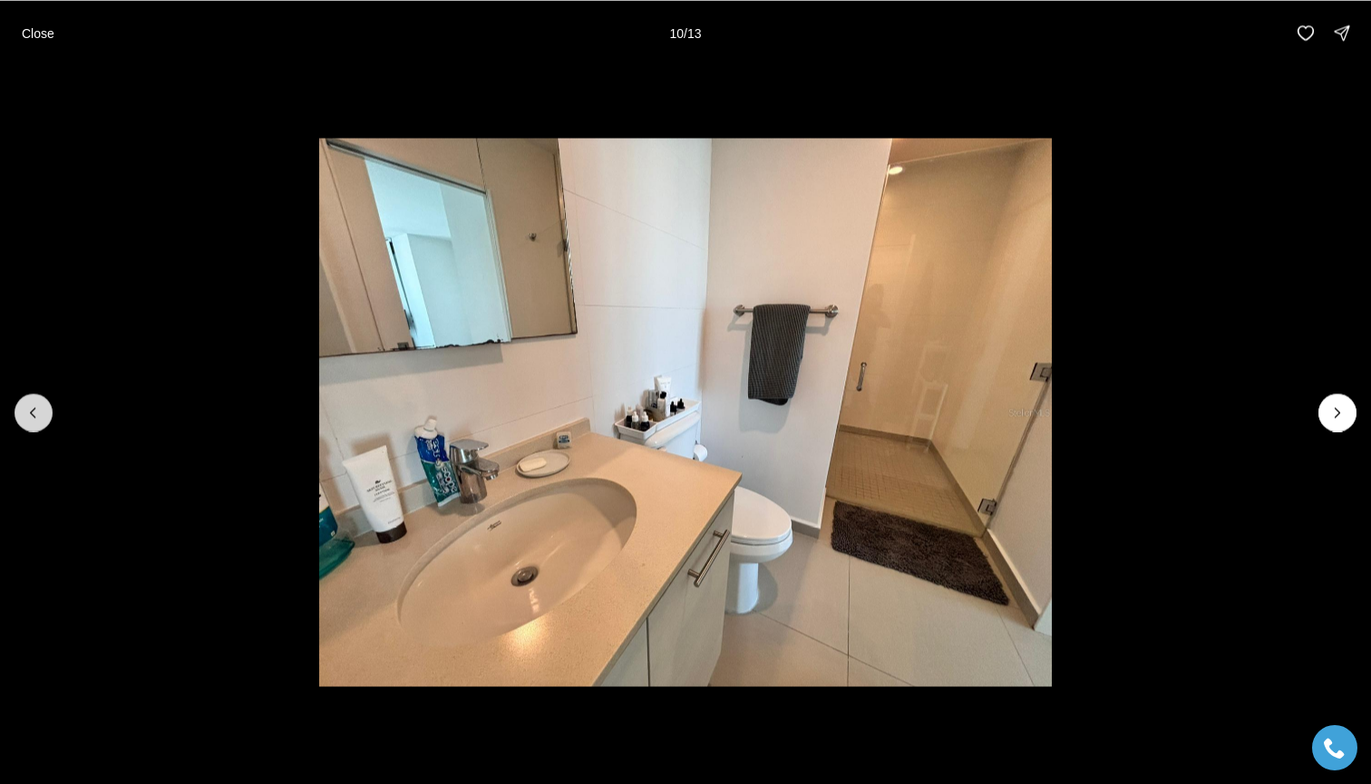
click at [34, 411] on icon "Previous slide" at bounding box center [33, 413] width 18 height 18
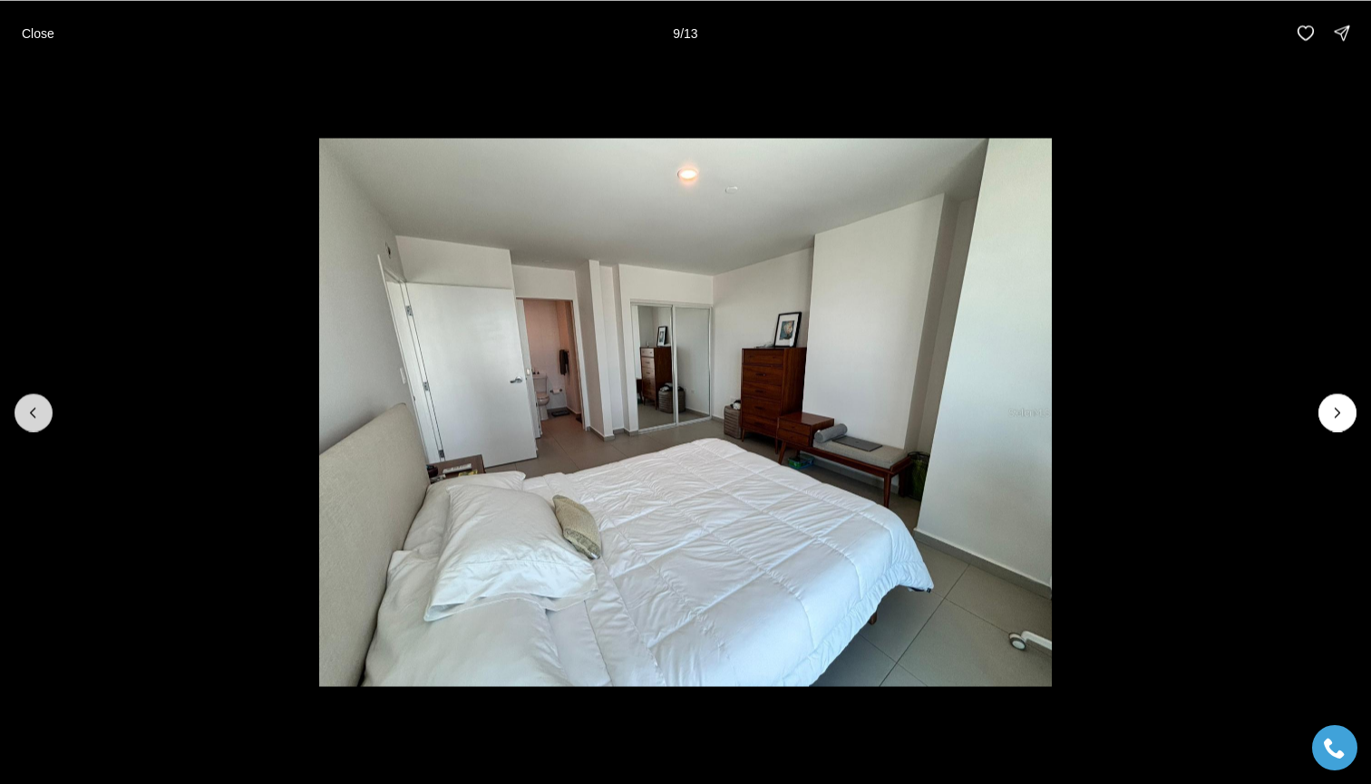
click at [30, 416] on icon "Previous slide" at bounding box center [33, 413] width 18 height 18
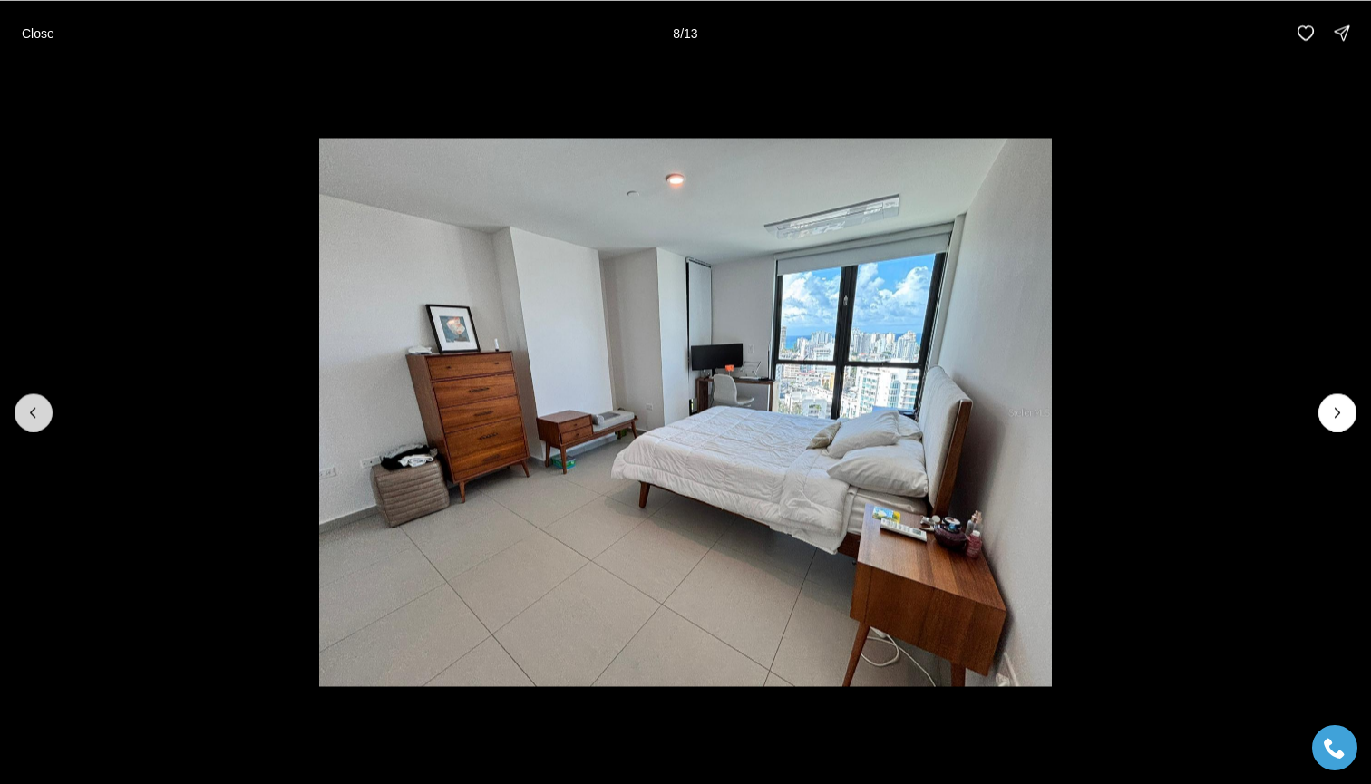
click at [34, 416] on icon "Previous slide" at bounding box center [33, 413] width 18 height 18
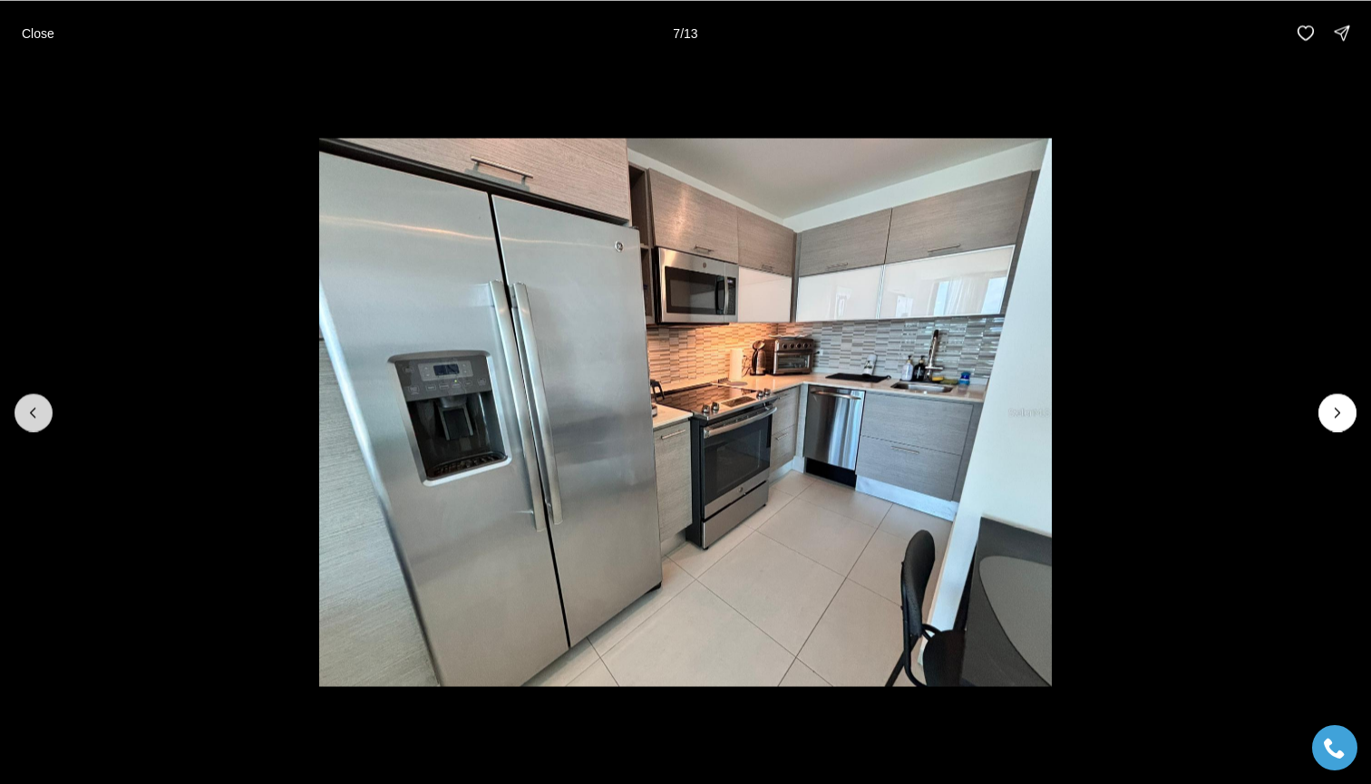
click at [34, 416] on icon "Previous slide" at bounding box center [33, 413] width 18 height 18
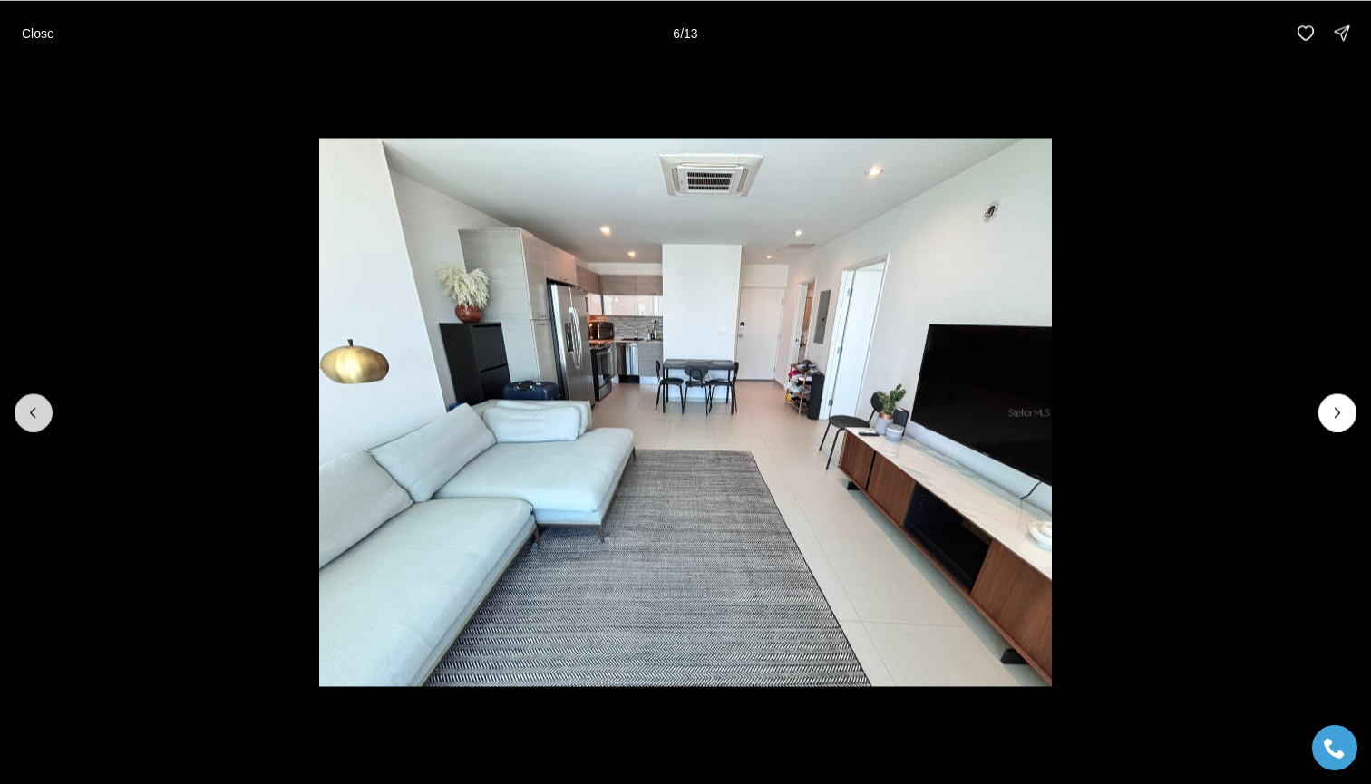
click at [34, 416] on icon "Previous slide" at bounding box center [33, 413] width 18 height 18
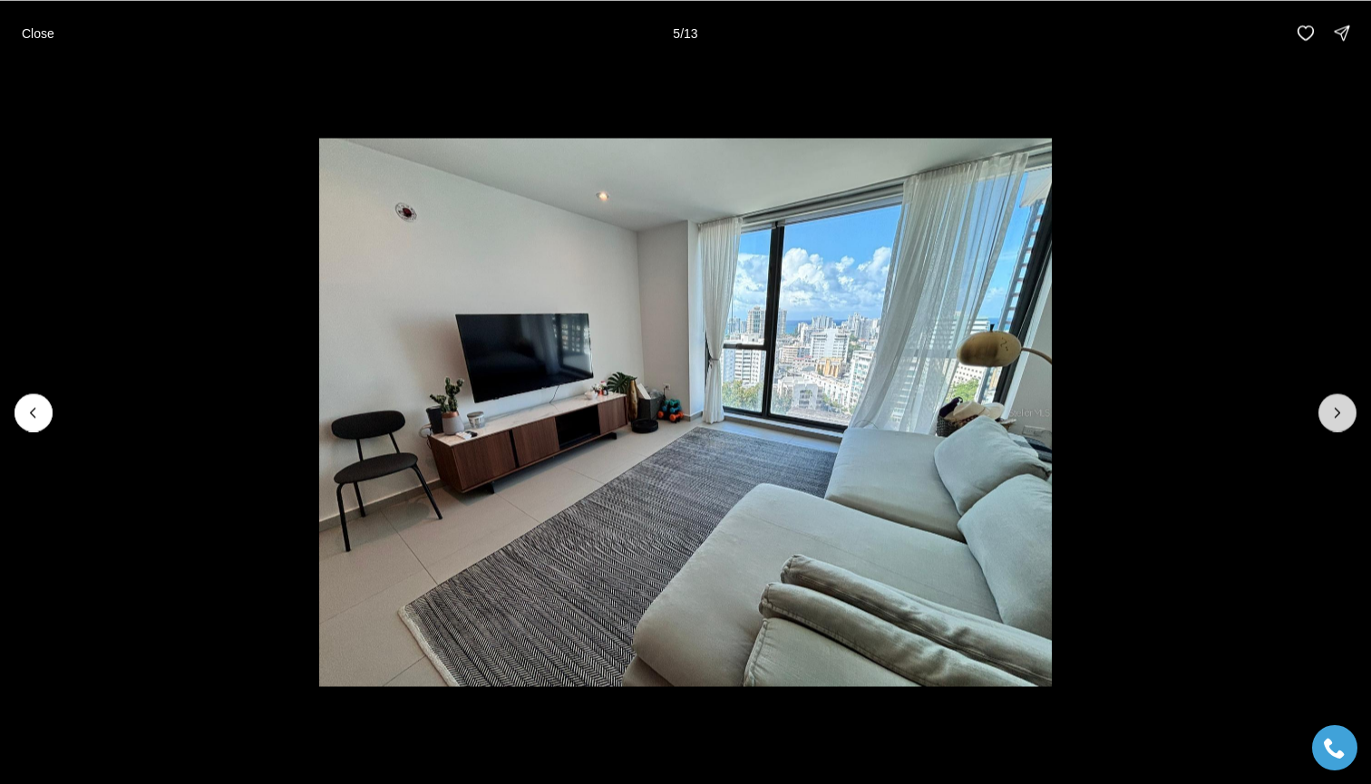
click at [1343, 399] on button "Next slide" at bounding box center [1337, 413] width 38 height 38
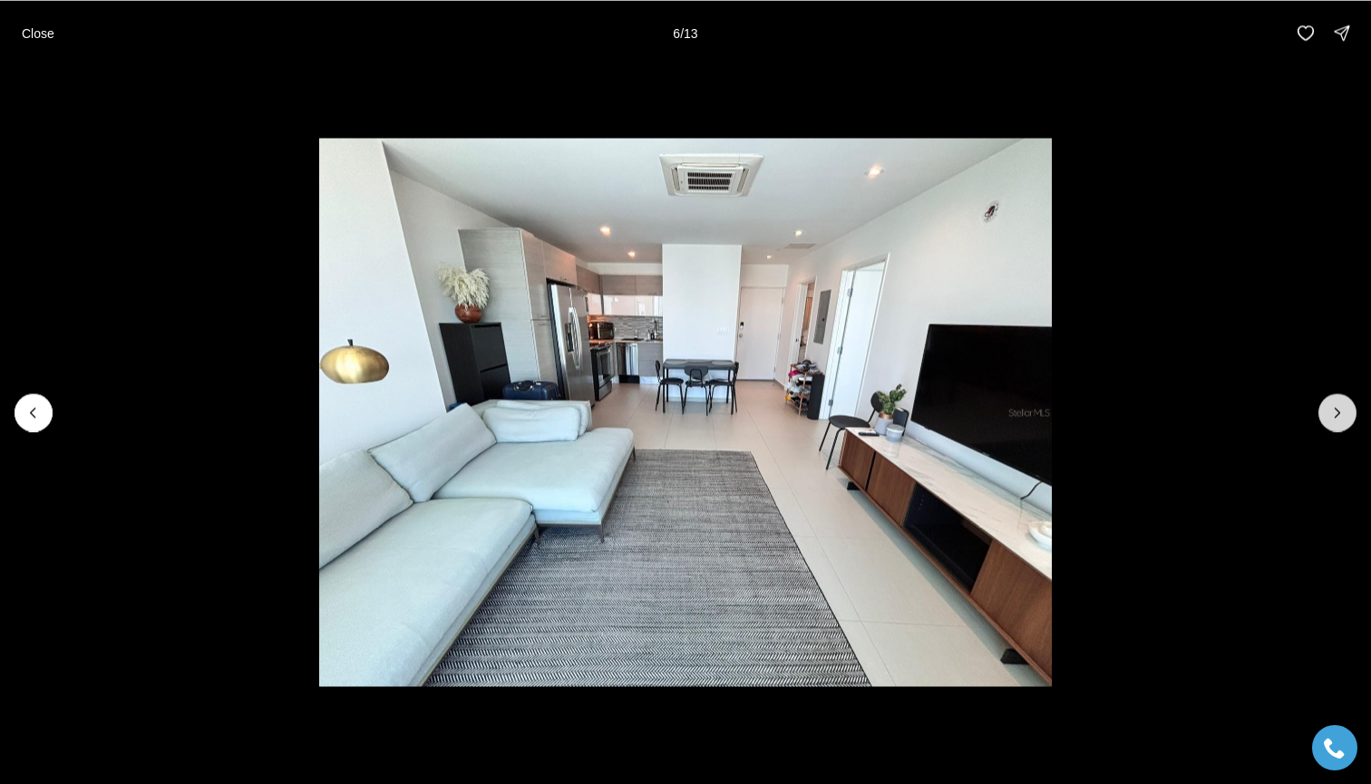
click at [1331, 415] on icon "Next slide" at bounding box center [1337, 413] width 18 height 18
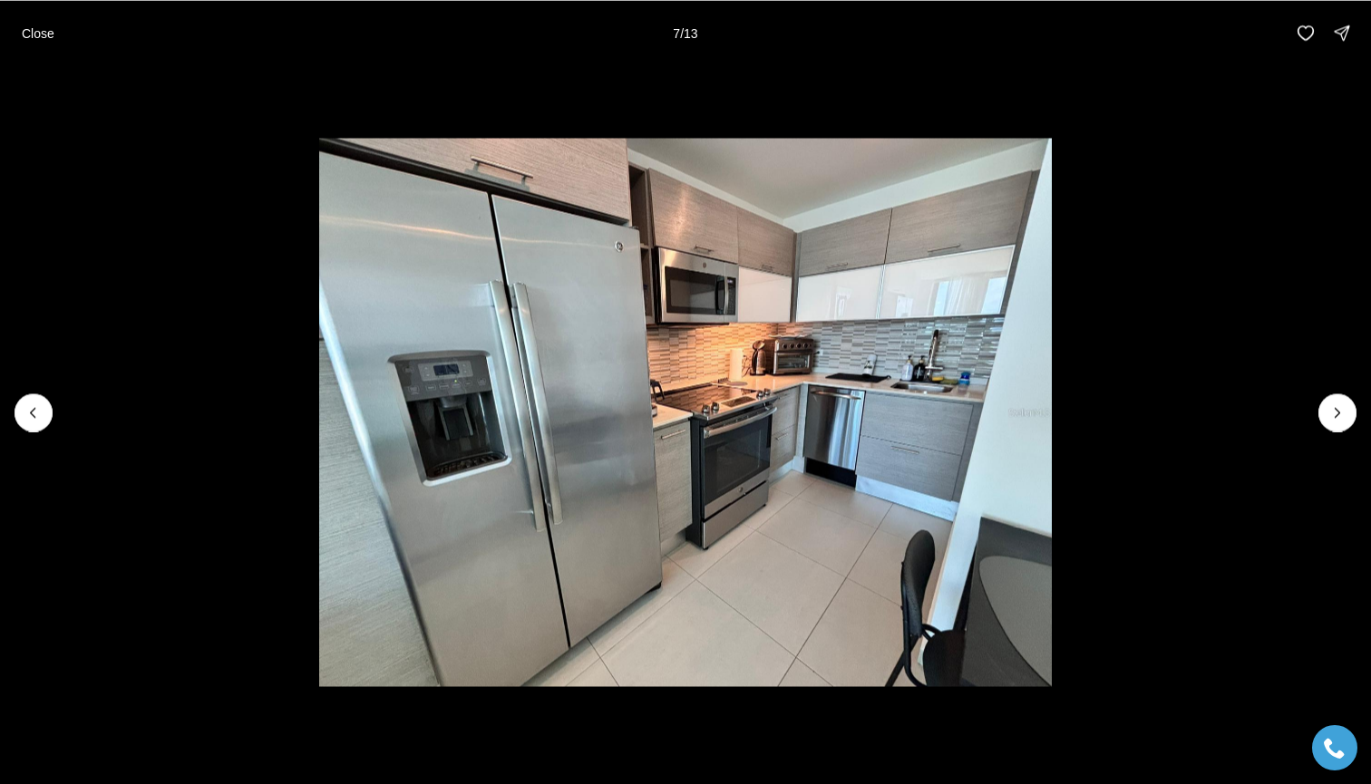
click at [1202, 65] on li "7 of 13" at bounding box center [685, 412] width 1371 height 694
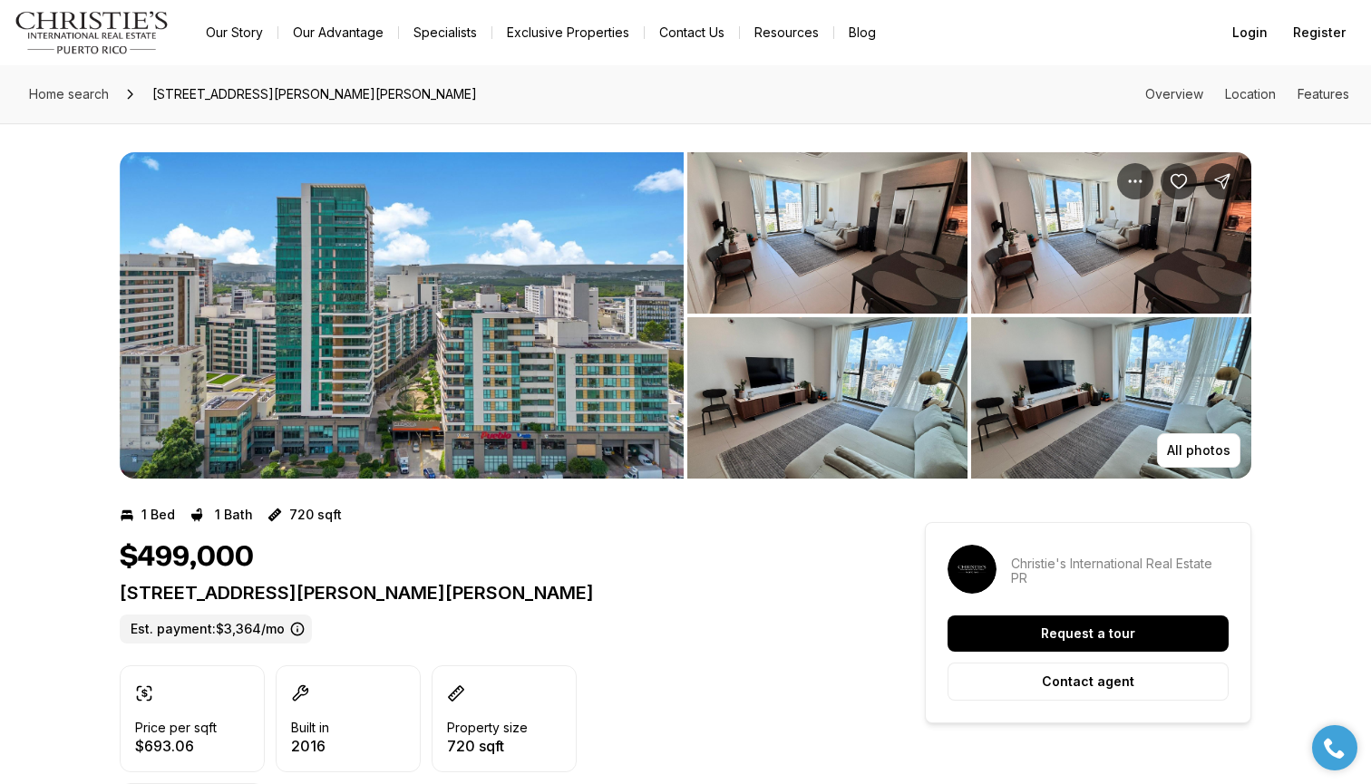
scroll to position [0, 0]
